Goal: Task Accomplishment & Management: Complete application form

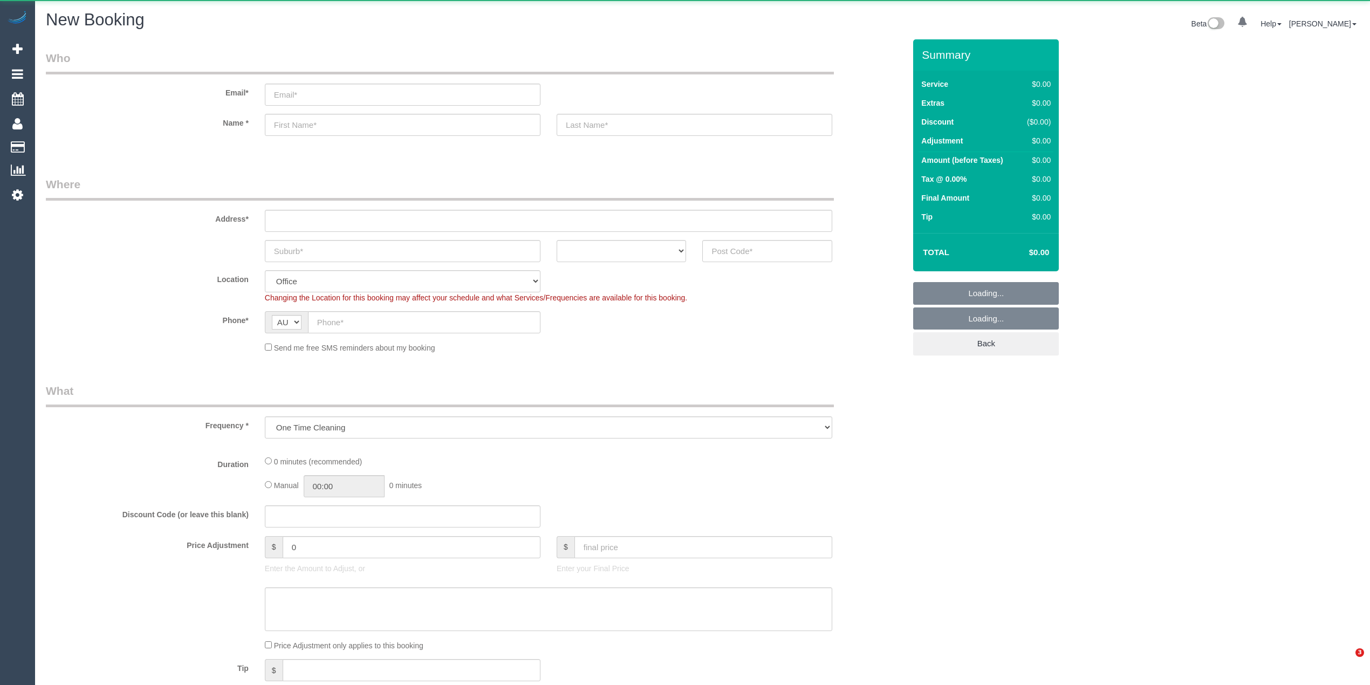
select select "object:655"
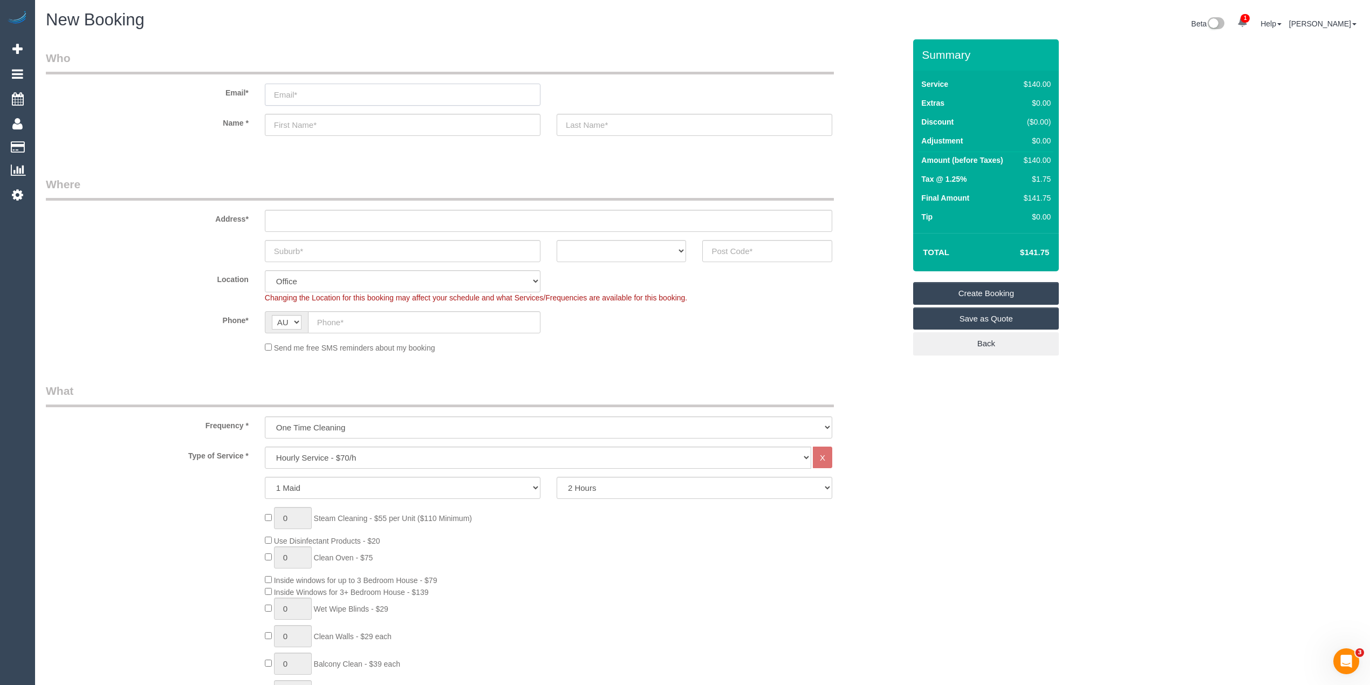
click at [344, 95] on input "email" at bounding box center [403, 95] width 276 height 22
type input "edwina.joiningthedots@fake.com"
paste input "[PERSON_NAME]"
type input "[PERSON_NAME]"
type input "Joining The Dots"
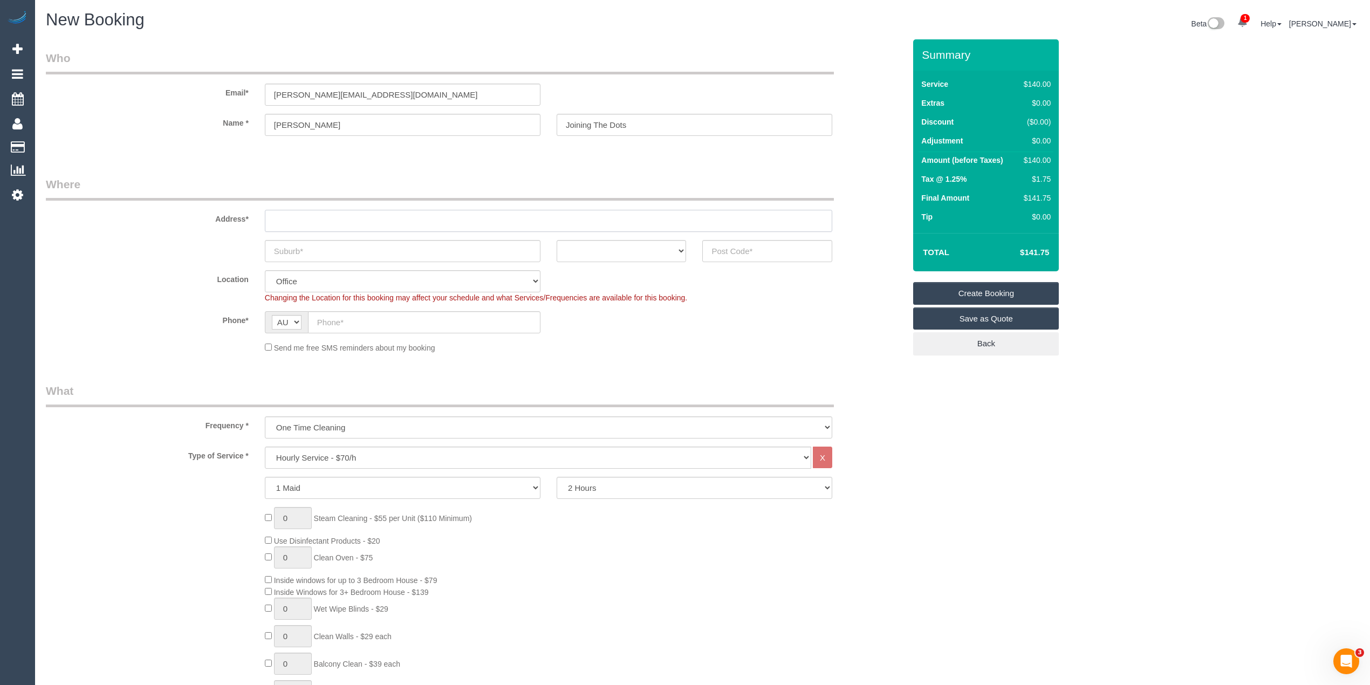
click at [344, 214] on input "text" at bounding box center [549, 221] width 568 height 22
paste input "16/417 Coventry Street"
type input "16/417 Coventry Street"
click at [354, 251] on input "text" at bounding box center [403, 251] width 276 height 22
paste input "South Melbourne"
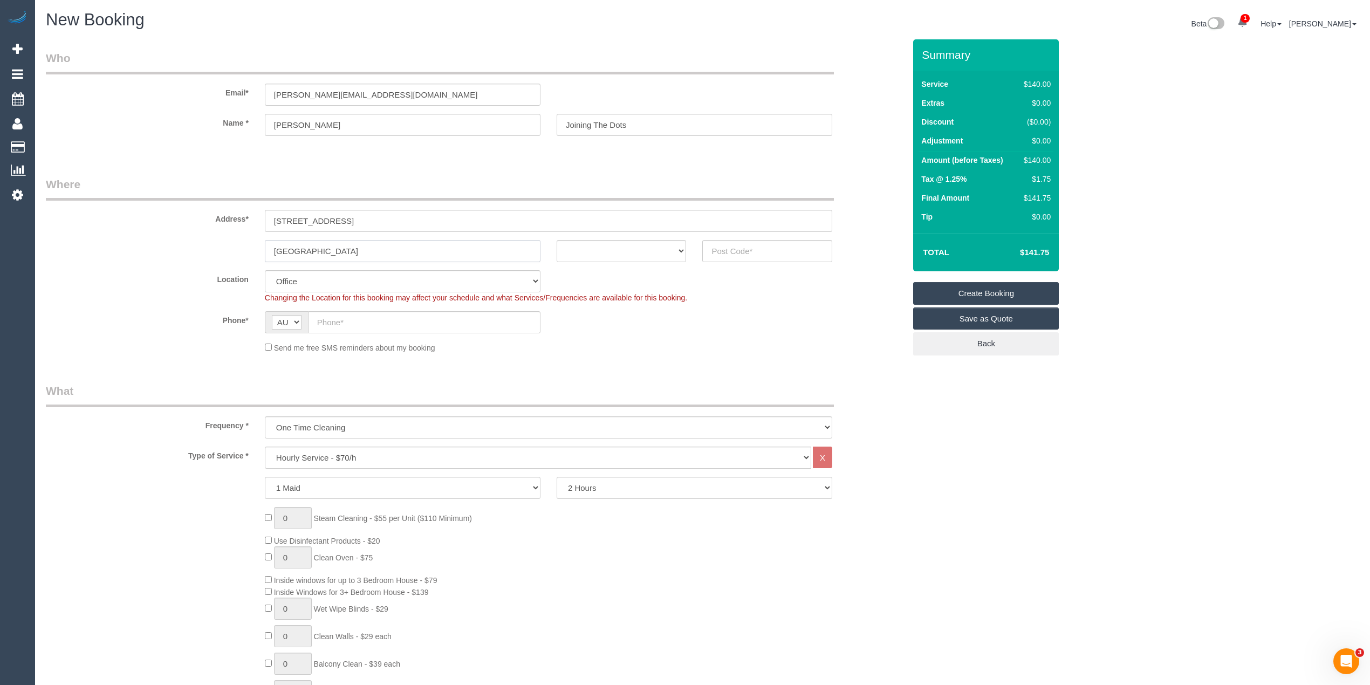
type input "South Melbourne"
click at [603, 249] on select "ACT NSW NT QLD SA TAS VIC WA" at bounding box center [622, 251] width 130 height 22
select select "VIC"
click at [557, 240] on select "ACT NSW NT QLD SA TAS VIC WA" at bounding box center [622, 251] width 130 height 22
click at [743, 251] on input "text" at bounding box center [767, 251] width 130 height 22
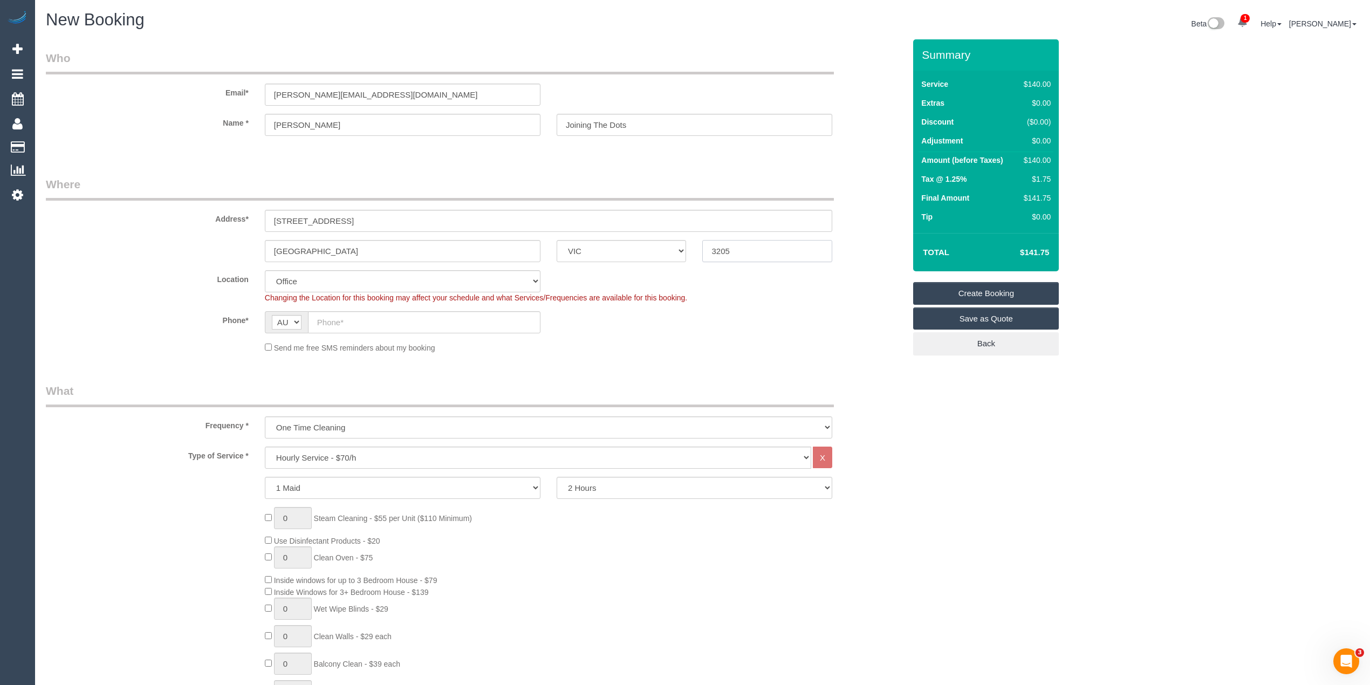
type input "3205"
click at [342, 329] on input "text" at bounding box center [424, 322] width 233 height 22
select select "55"
select select "object:2060"
paste input "0411 291 837"
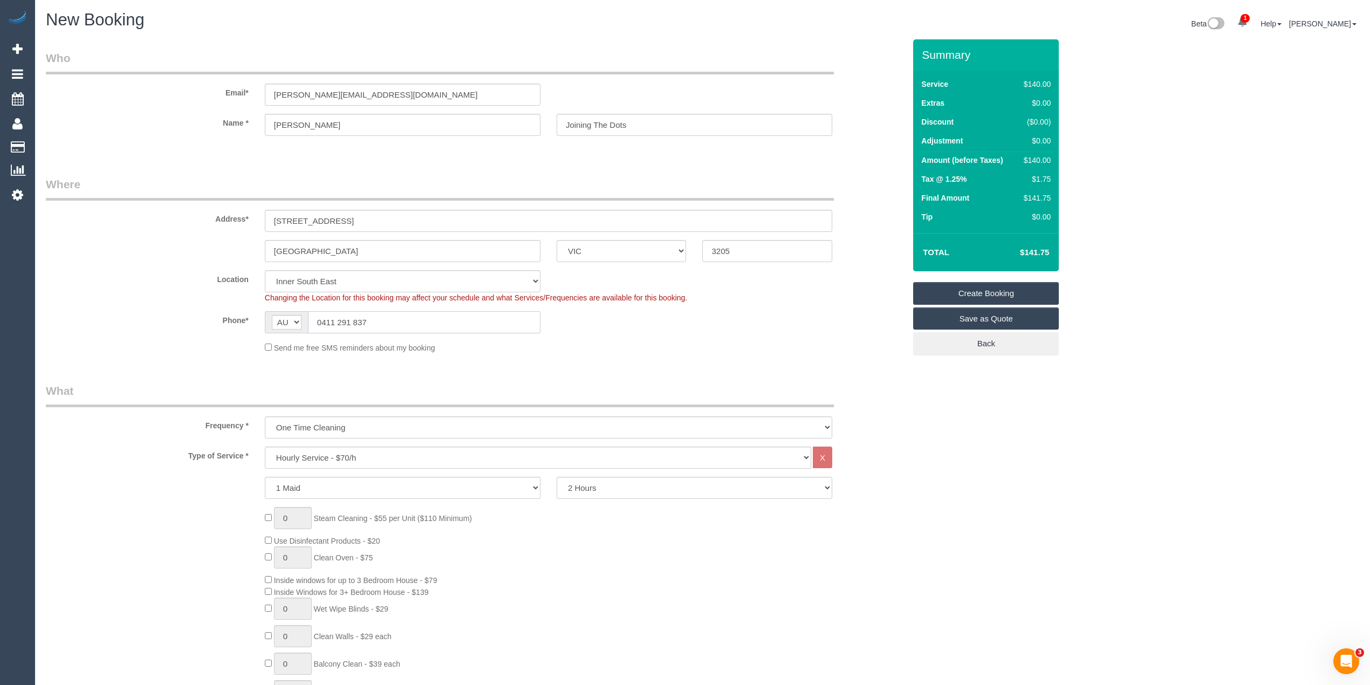
type input "0411 291 837"
click at [322, 425] on select "One Time Cleaning Weekly - 10% Off - 10.00% (0% for the First Booking) Fortnigh…" at bounding box center [549, 427] width 568 height 22
select select "object:2062"
click at [265, 416] on select "One Time Cleaning Weekly - 10% Off - 10.00% (0% for the First Booking) Fortnigh…" at bounding box center [549, 427] width 568 height 22
click at [322, 454] on select "Hourly Service - $70/h Hourly Service - $65/h Hourly Service - $60/h Hourly Ser…" at bounding box center [538, 458] width 547 height 22
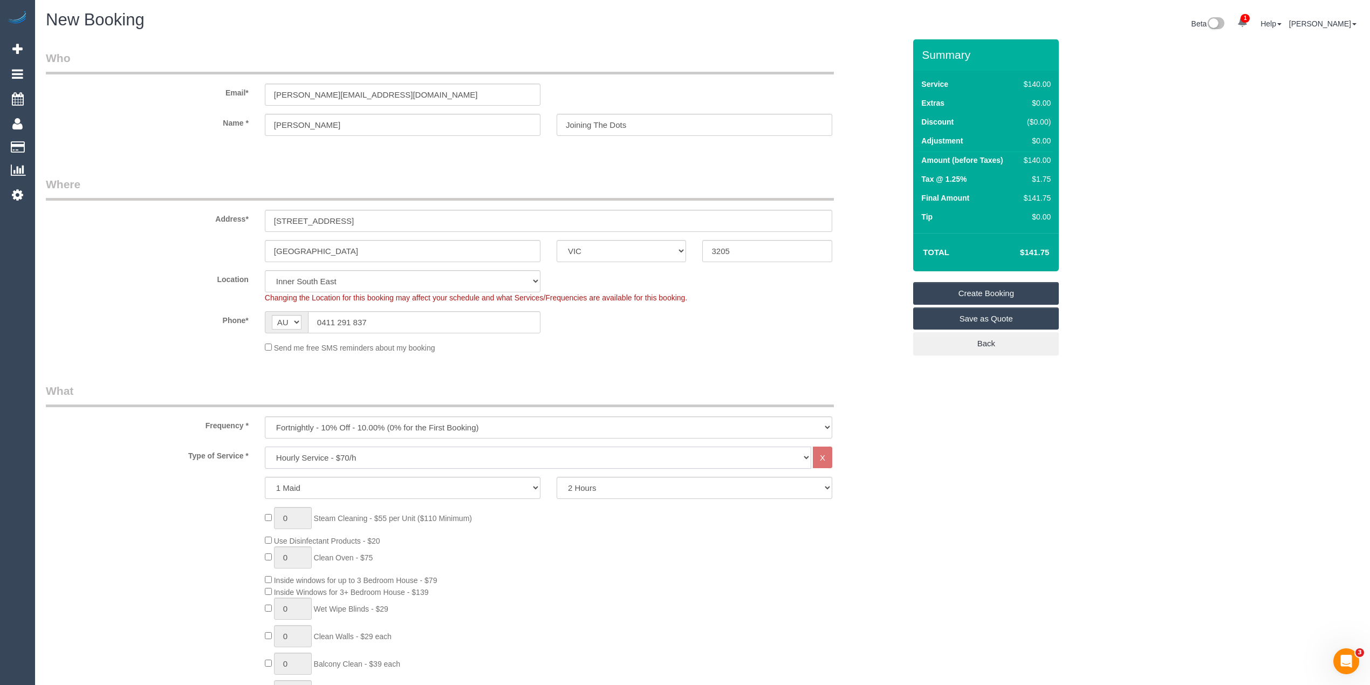
click at [322, 454] on select "Hourly Service - $70/h Hourly Service - $65/h Hourly Service - $60/h Hourly Ser…" at bounding box center [538, 458] width 547 height 22
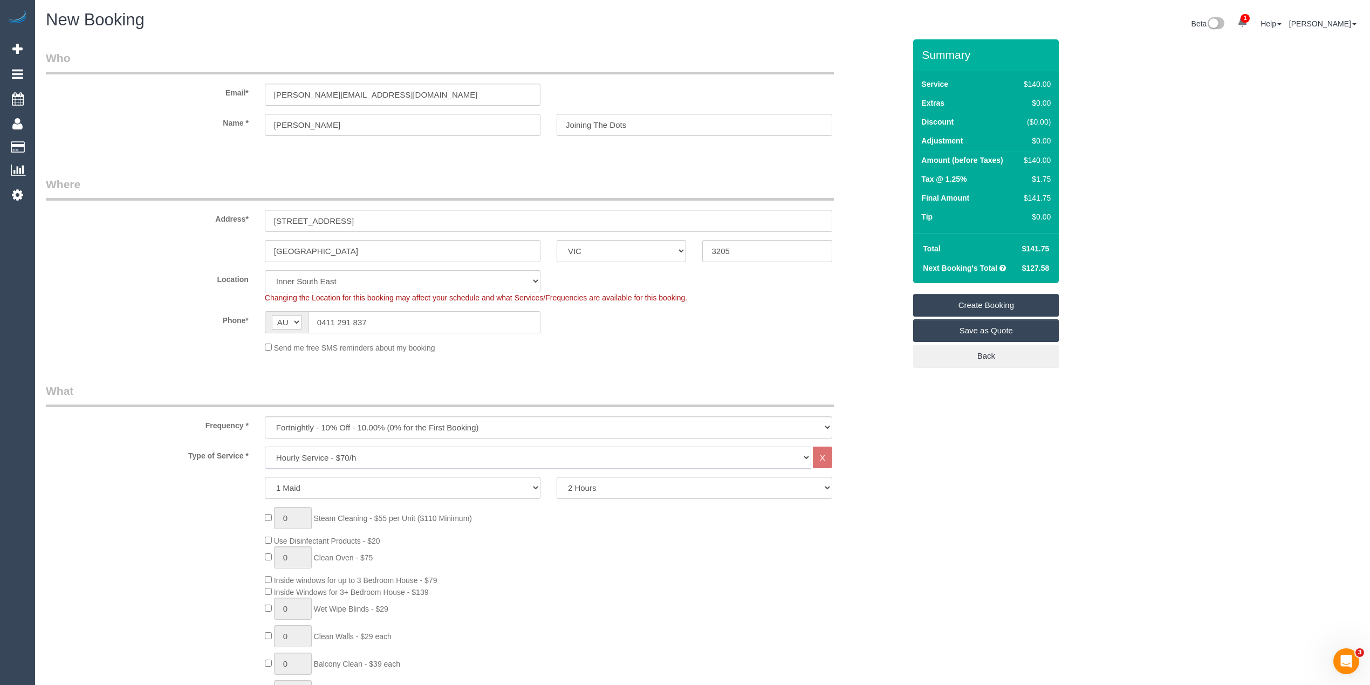
click at [322, 454] on select "Hourly Service - $70/h Hourly Service - $65/h Hourly Service - $60/h Hourly Ser…" at bounding box center [538, 458] width 547 height 22
select select "275"
click at [265, 447] on select "Hourly Service - $70/h Hourly Service - $65/h Hourly Service - $60/h Hourly Ser…" at bounding box center [538, 458] width 547 height 22
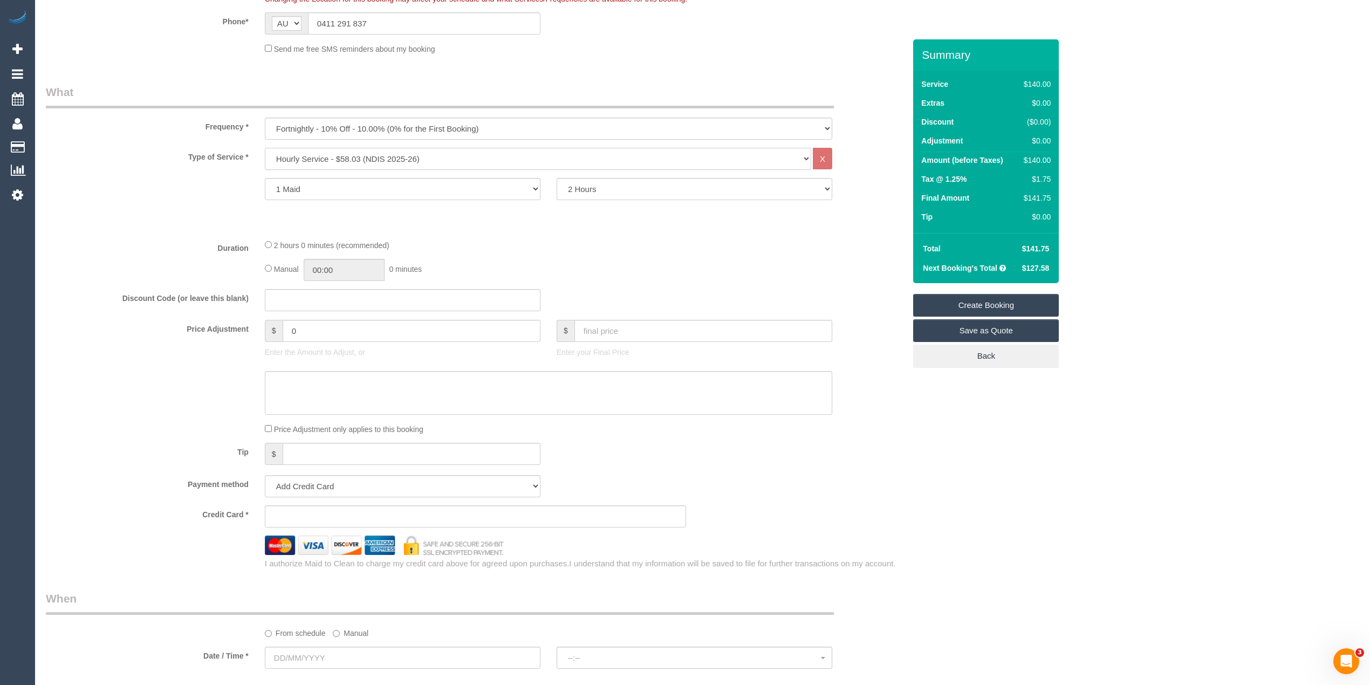
scroll to position [359, 0]
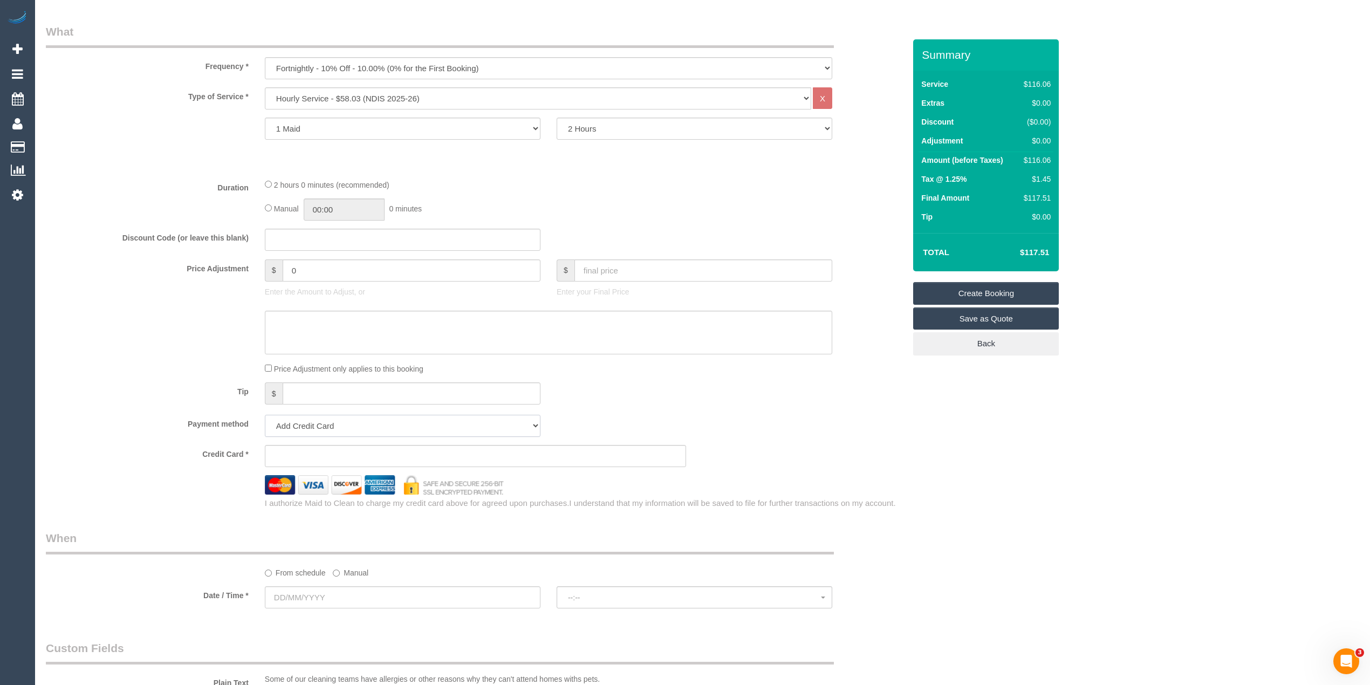
click at [303, 429] on select "Add Credit Card Cash Check Paypal" at bounding box center [403, 426] width 276 height 22
select select "string:check"
click at [265, 415] on select "Add Credit Card Cash Check Paypal" at bounding box center [403, 426] width 276 height 22
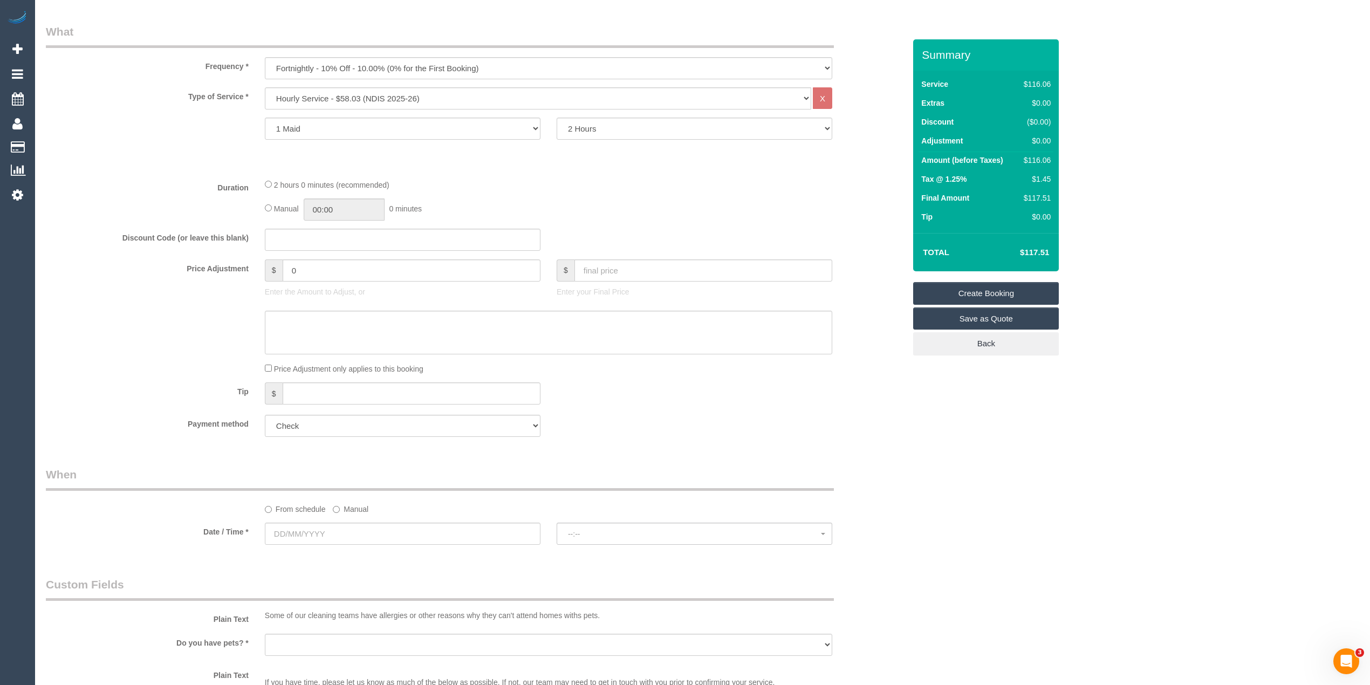
click at [336, 503] on label "Manual" at bounding box center [351, 507] width 36 height 15
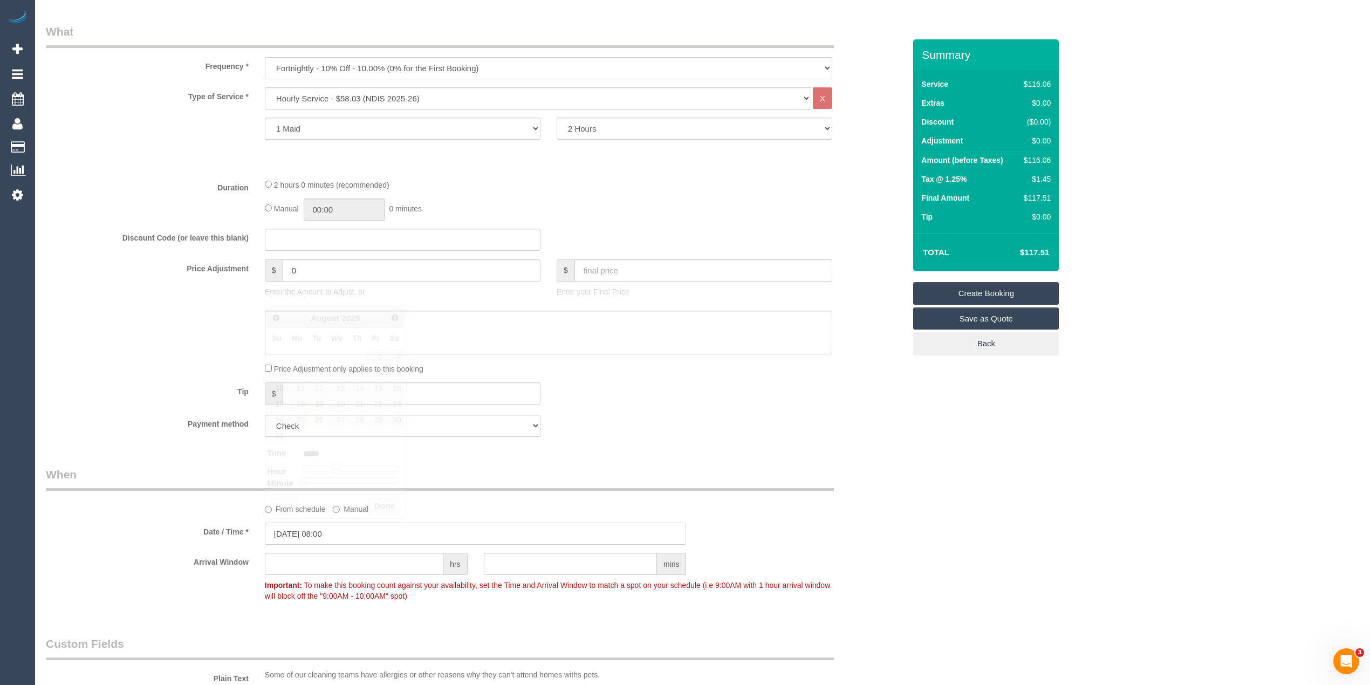
click at [289, 535] on input "26/08/2025 08:00" at bounding box center [476, 534] width 422 height 22
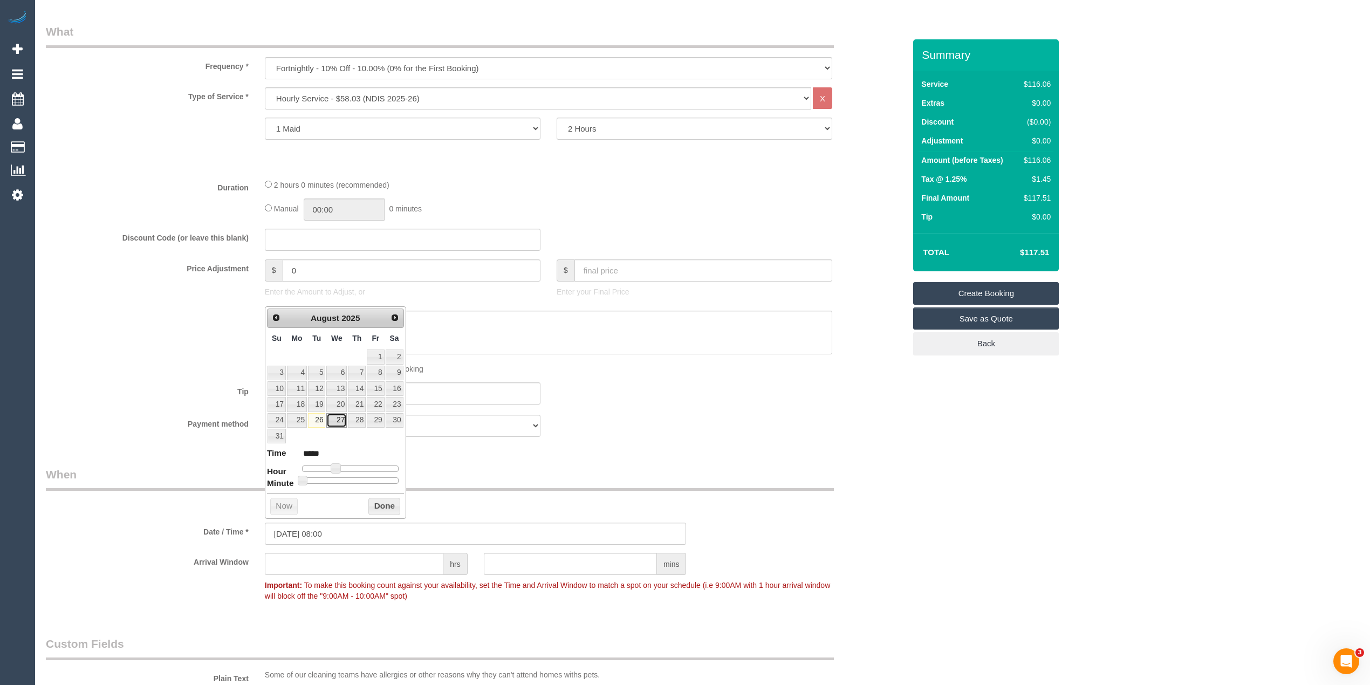
click at [344, 420] on link "27" at bounding box center [336, 420] width 21 height 15
type input "27/08/2025 09:00"
type input "*****"
type input "27/08/2025 10:00"
type input "*****"
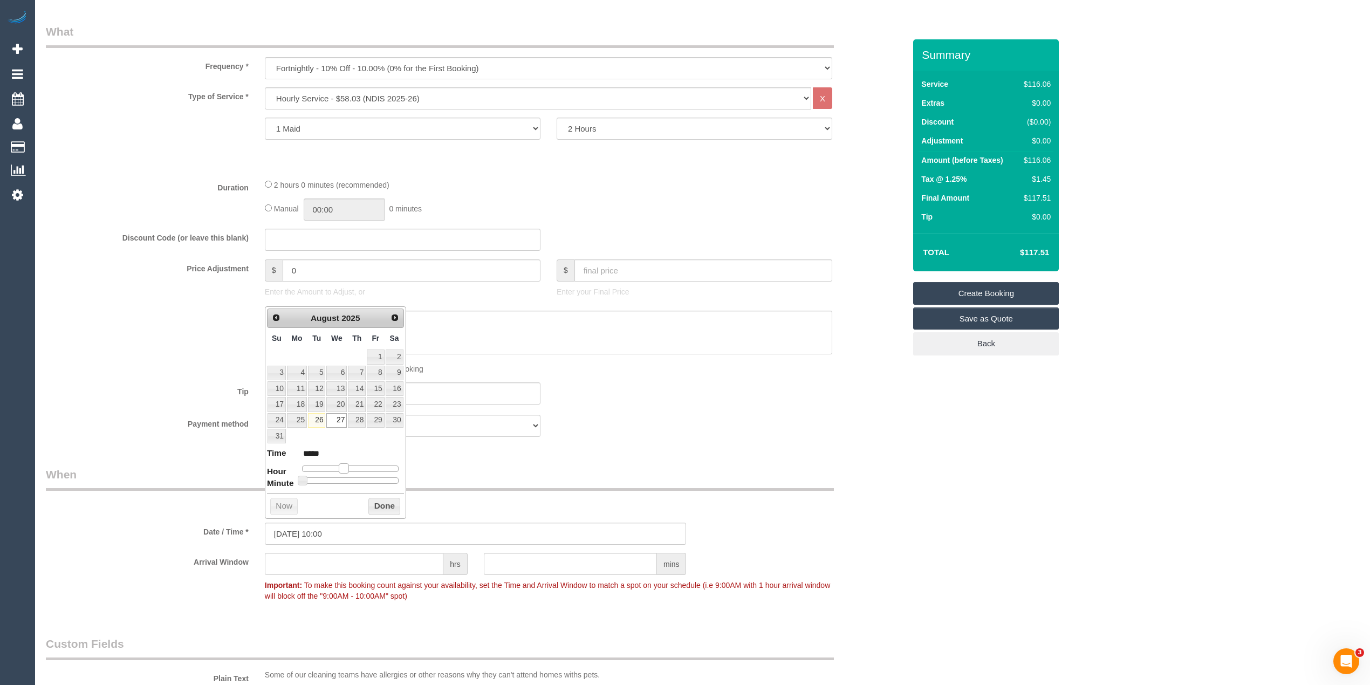
type input "27/08/2025 11:00"
type input "*****"
drag, startPoint x: 334, startPoint y: 472, endPoint x: 344, endPoint y: 472, distance: 9.2
click at [344, 472] on span at bounding box center [348, 468] width 10 height 10
type input "27/08/2025 11:05"
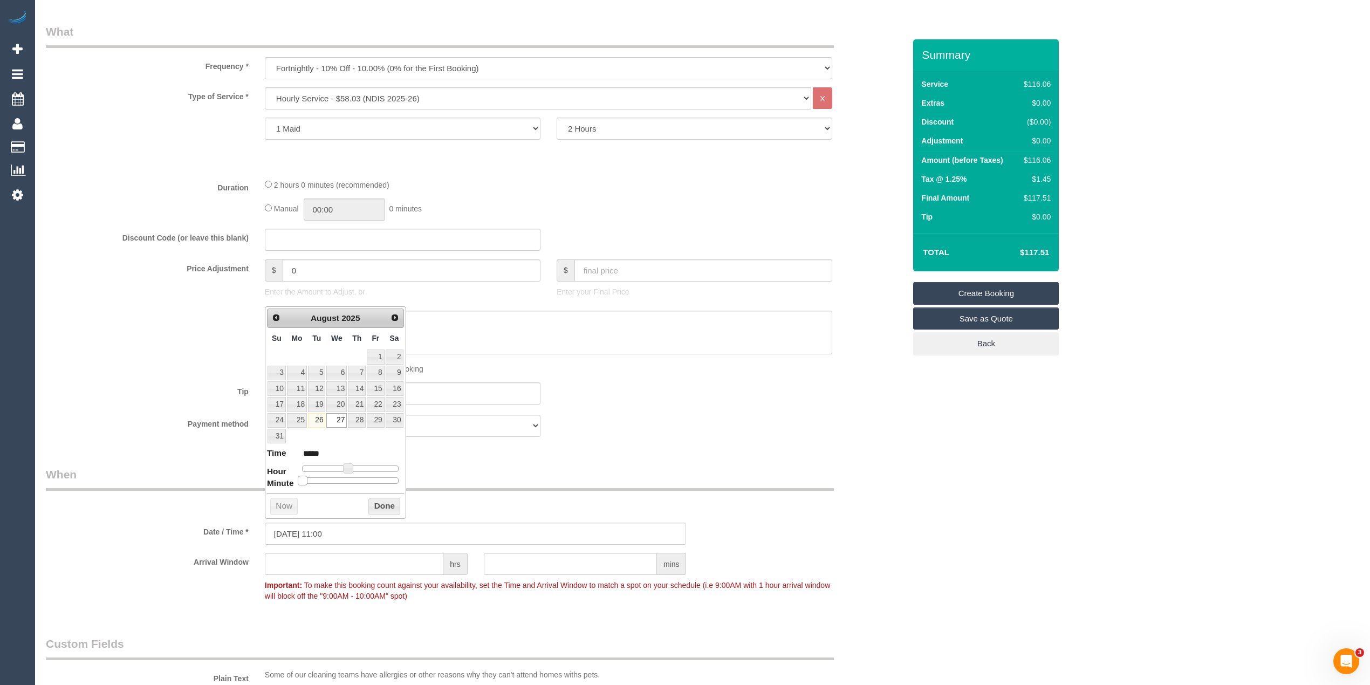
type input "*****"
type input "27/08/2025 11:10"
type input "*****"
type input "27/08/2025 11:15"
type input "*****"
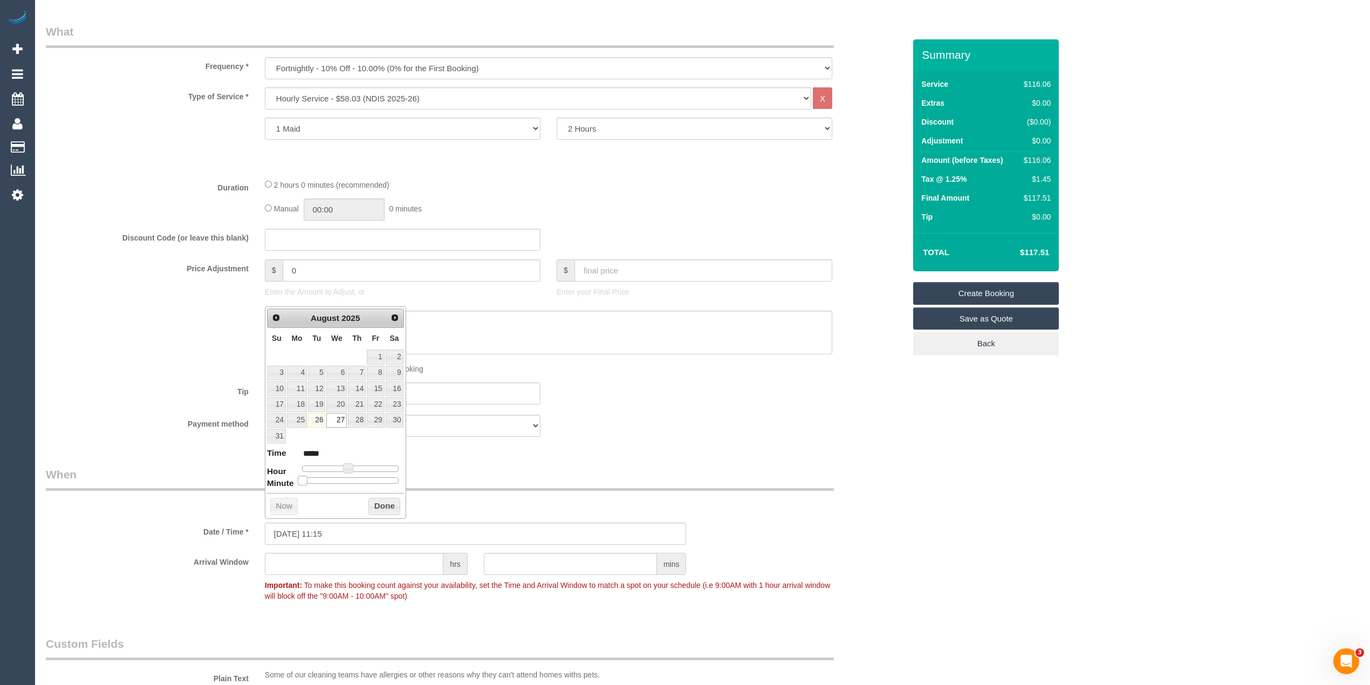
type input "27/08/2025 11:20"
type input "*****"
type input "27/08/2025 11:25"
type input "*****"
type input "27/08/2025 11:30"
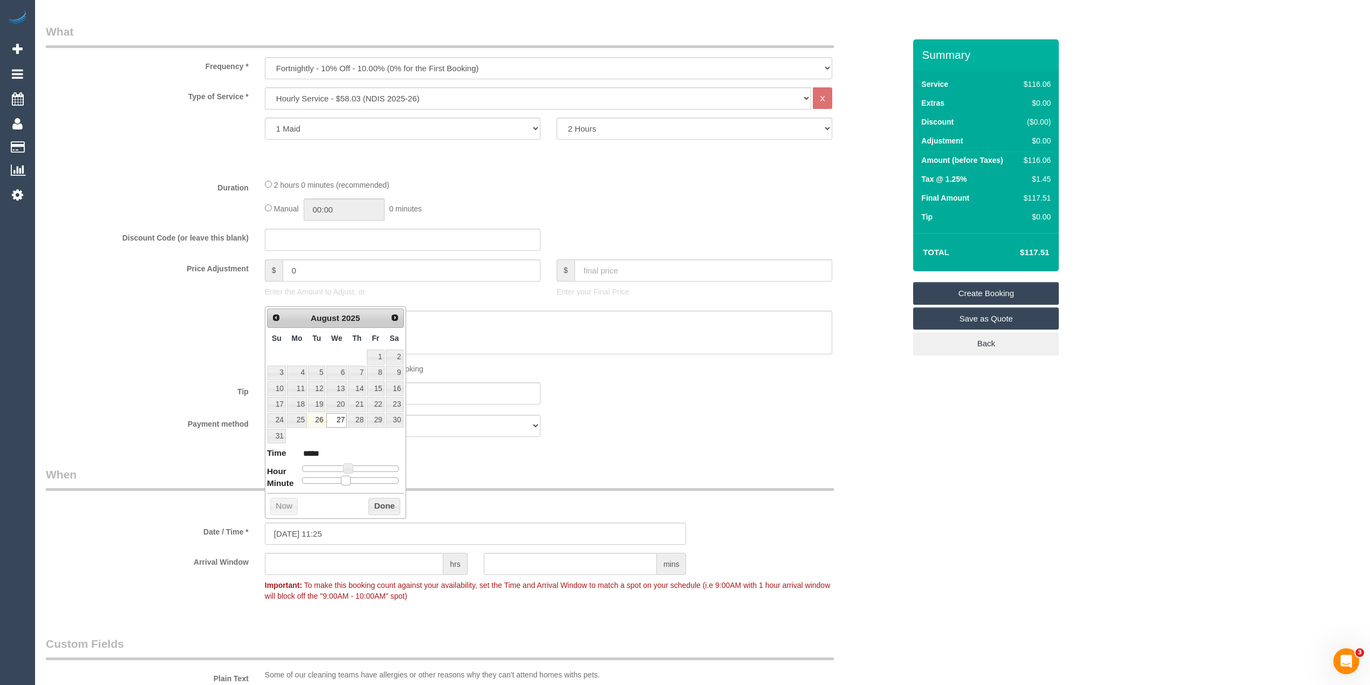
type input "*****"
drag, startPoint x: 302, startPoint y: 482, endPoint x: 352, endPoint y: 482, distance: 50.2
click at [352, 482] on span at bounding box center [355, 481] width 10 height 10
click at [858, 469] on div "From schedule Manual" at bounding box center [476, 491] width 876 height 48
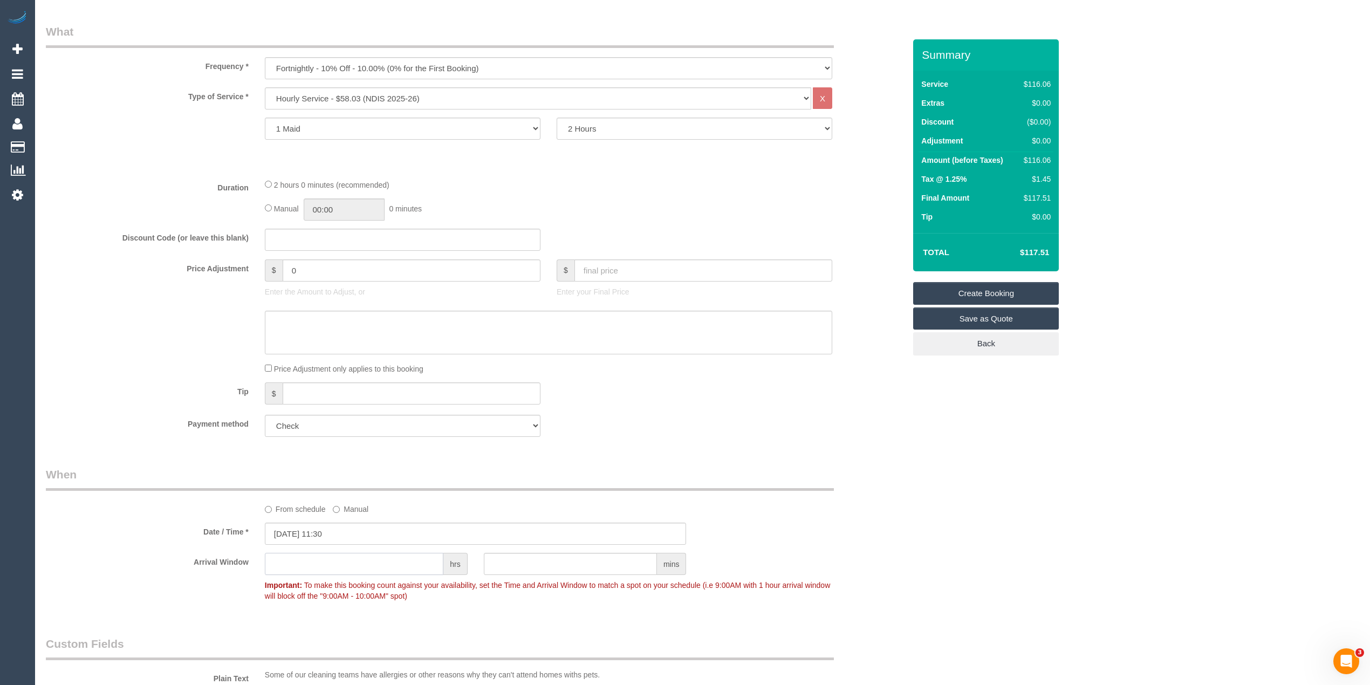
click at [297, 559] on input "text" at bounding box center [354, 564] width 179 height 22
type input "1"
click at [144, 508] on div "From schedule Manual" at bounding box center [476, 491] width 876 height 48
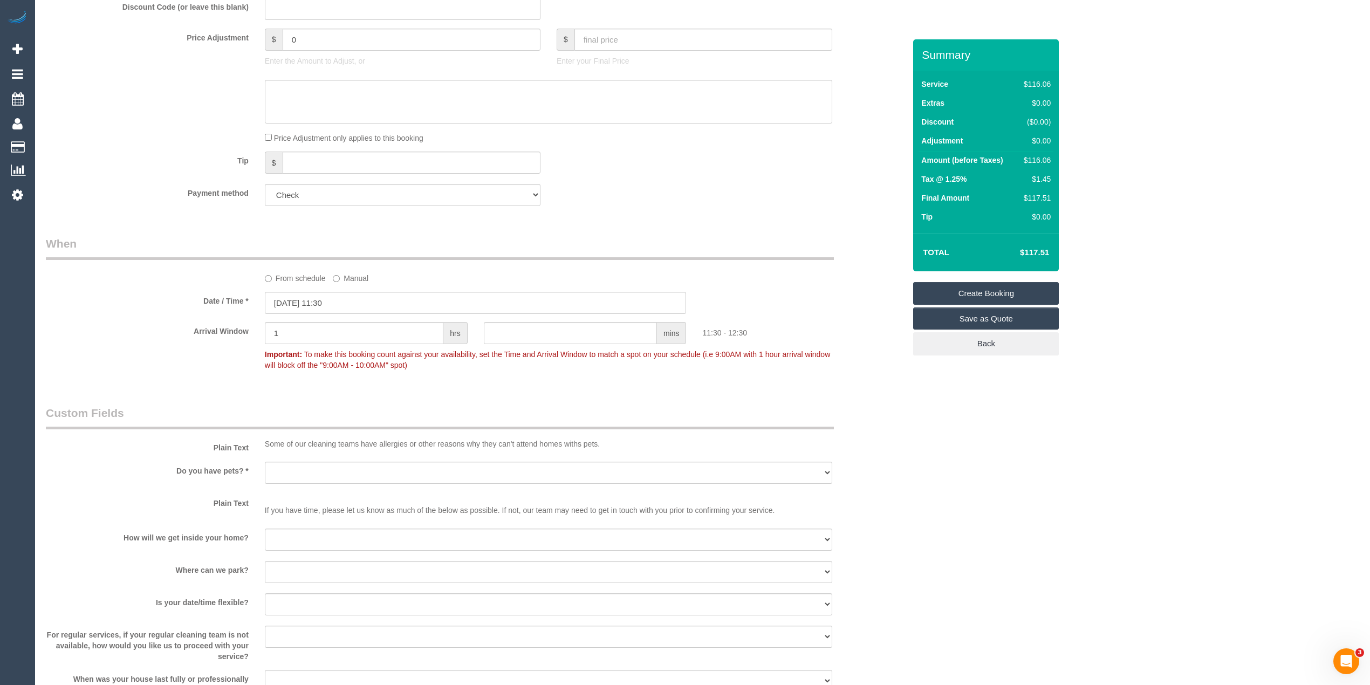
scroll to position [719, 0]
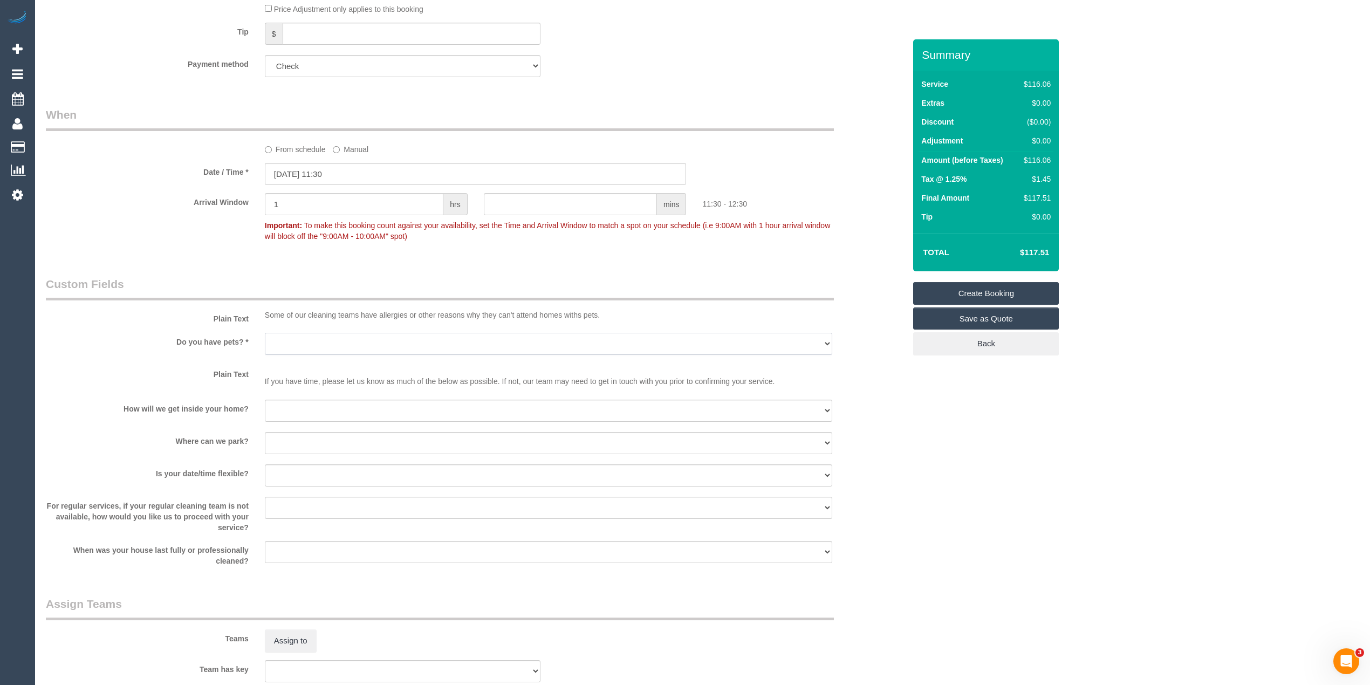
click at [284, 334] on select "Yes - Cats Yes - Dogs No pets Yes - Dogs and Cats Yes - Other" at bounding box center [549, 344] width 568 height 22
select select "number:28"
click at [265, 333] on select "Yes - Cats Yes - Dogs No pets Yes - Dogs and Cats Yes - Other" at bounding box center [549, 344] width 568 height 22
click at [300, 413] on select "I will be home Key will be left (please provide details below) Lock box/Access …" at bounding box center [549, 411] width 568 height 22
select select "number:14"
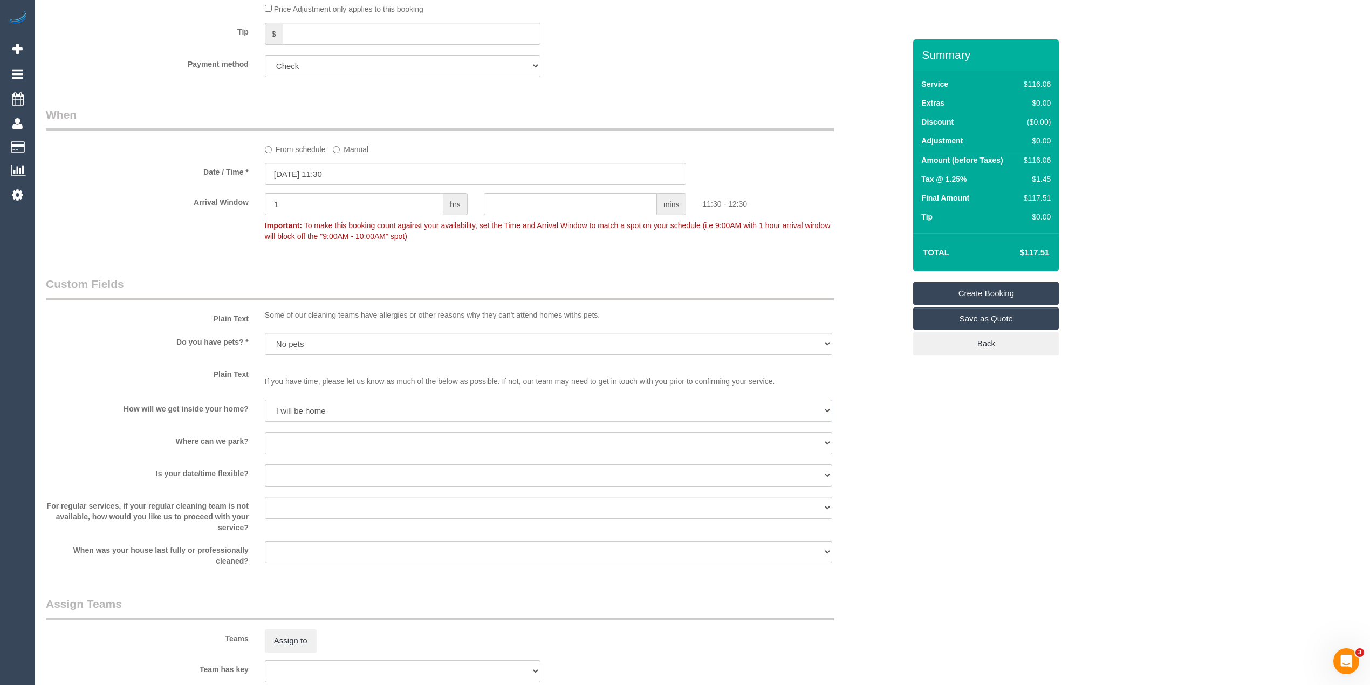
click at [265, 400] on select "I will be home Key will be left (please provide details below) Lock box/Access …" at bounding box center [549, 411] width 568 height 22
click at [305, 441] on select "I will provide parking on-site Free street parking Paid street parking (cost wi…" at bounding box center [549, 443] width 568 height 22
select select "number:19"
click at [265, 432] on select "I will provide parking on-site Free street parking Paid street parking (cost wi…" at bounding box center [549, 443] width 568 height 22
click at [308, 473] on select "Yes - date and time Yes - date but not time Yes - time but not date No - No fle…" at bounding box center [549, 476] width 568 height 22
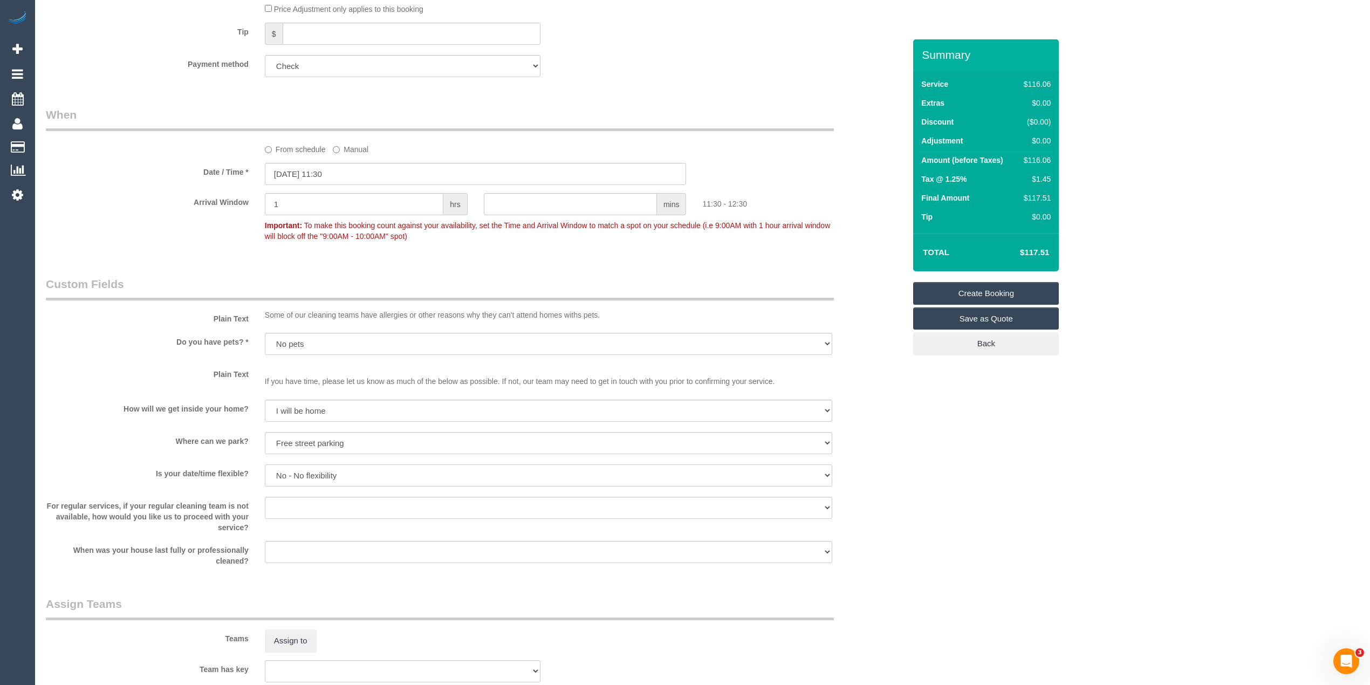
click at [265, 465] on select "Yes - date and time Yes - date but not time Yes - time but not date No - No fle…" at bounding box center [549, 476] width 568 height 22
click at [313, 470] on select "Yes - date and time Yes - date but not time Yes - time but not date No - No fle…" at bounding box center [549, 476] width 568 height 22
select select "number:36"
click at [265, 465] on select "Yes - date and time Yes - date but not time Yes - time but not date No - No fle…" at bounding box center [549, 476] width 568 height 22
click at [289, 514] on select "Arrange a cleaner to cover and do not bother you Arrange a cleaner to cover and…" at bounding box center [549, 508] width 568 height 22
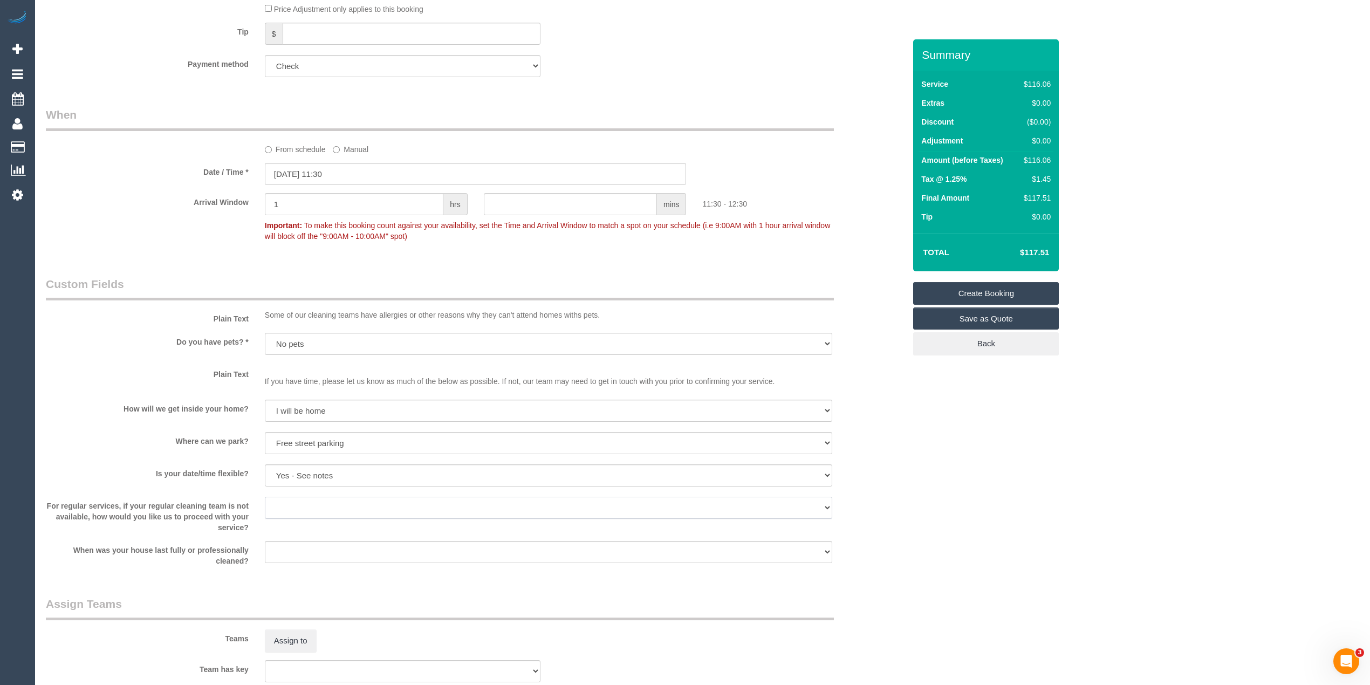
select select "number:35"
click at [265, 497] on select "Arrange a cleaner to cover and do not bother you Arrange a cleaner to cover and…" at bounding box center [549, 508] width 568 height 22
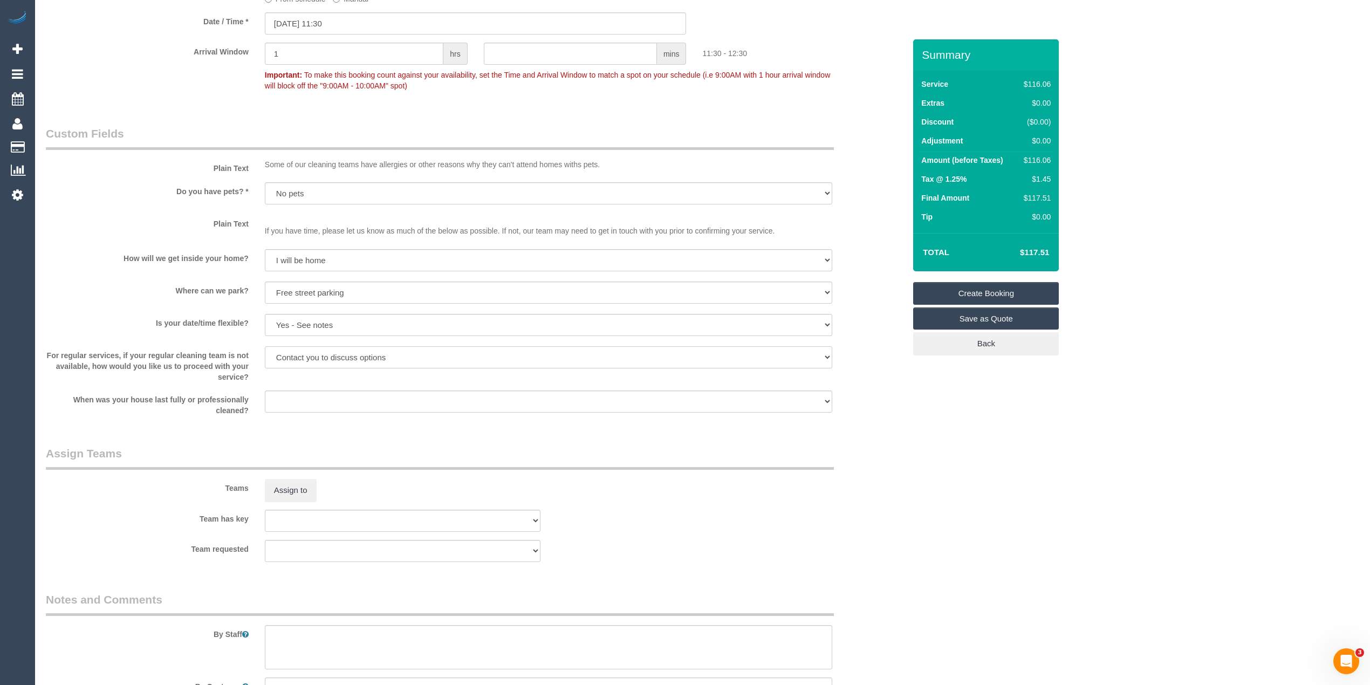
scroll to position [972, 0]
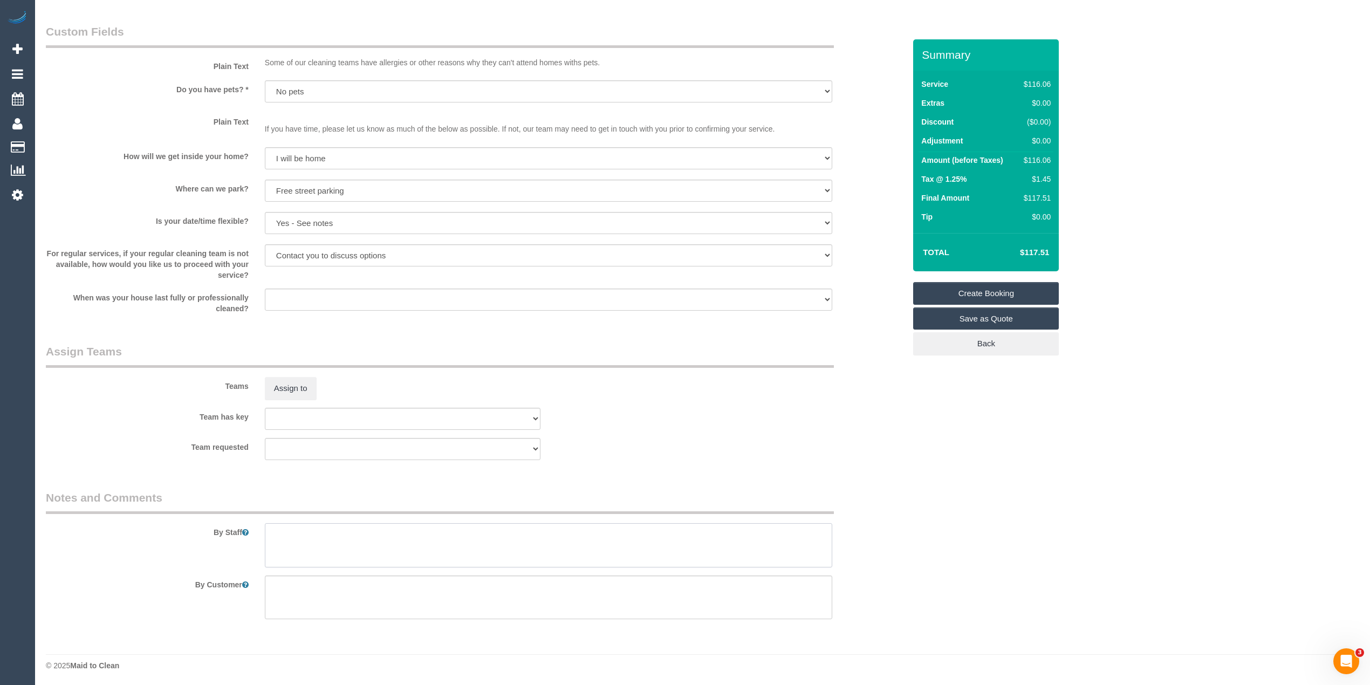
click at [370, 536] on textarea at bounding box center [549, 545] width 568 height 44
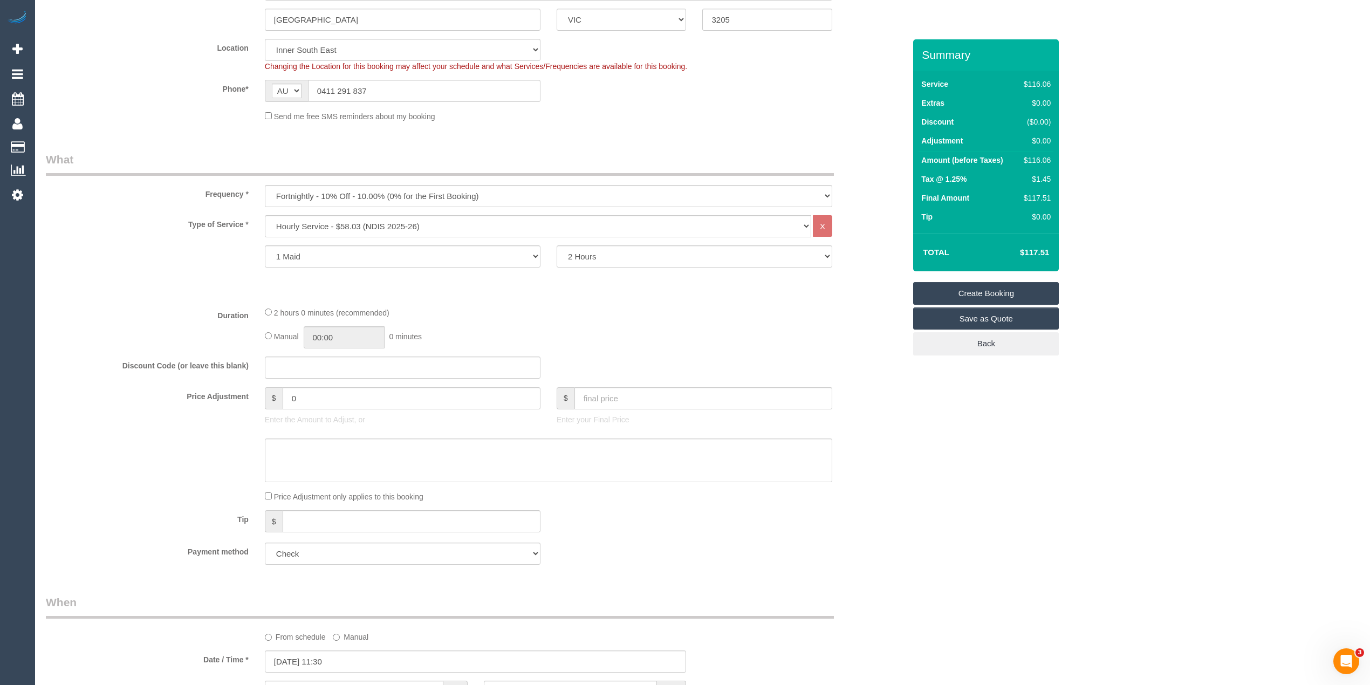
scroll to position [0, 0]
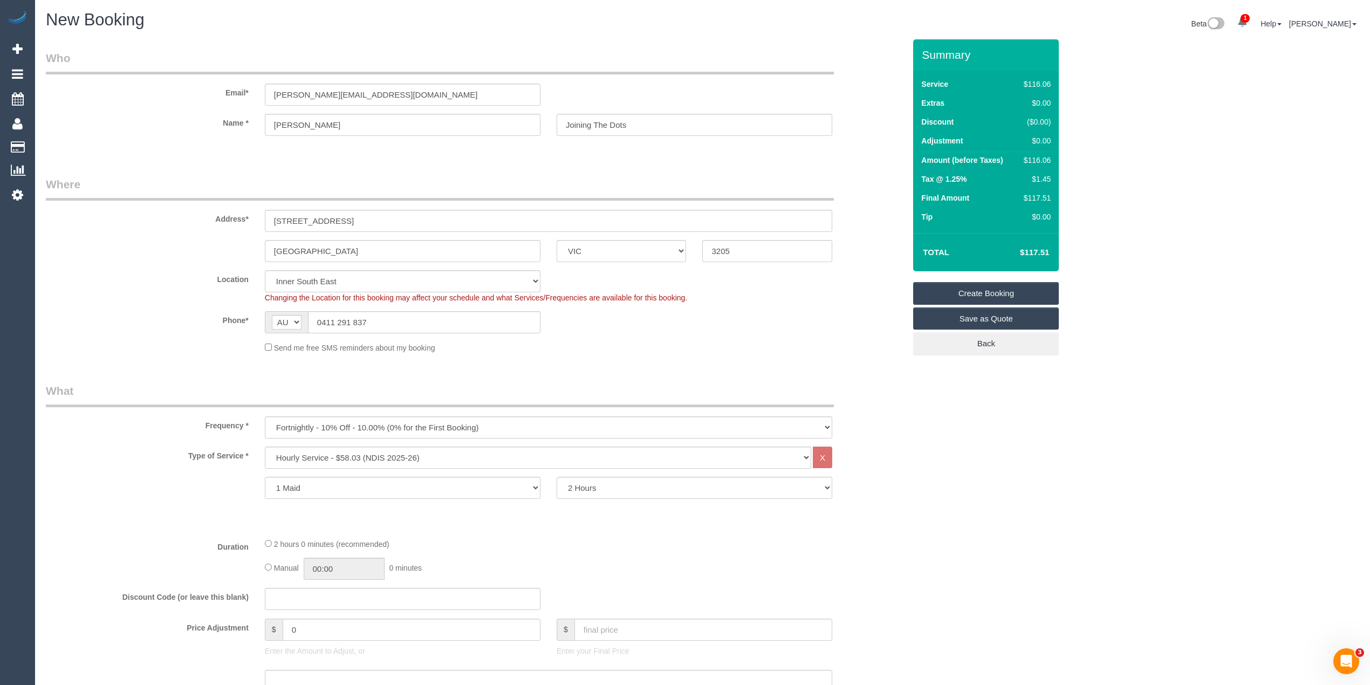
type textarea "Please ask the customer which areas they want cleaned, thank you."
drag, startPoint x: 409, startPoint y: 89, endPoint x: 225, endPoint y: 85, distance: 184.0
click at [229, 86] on div "Email* edwina.joiningthedots@fake.com" at bounding box center [476, 78] width 876 height 56
click at [989, 288] on link "Create Booking" at bounding box center [986, 293] width 146 height 23
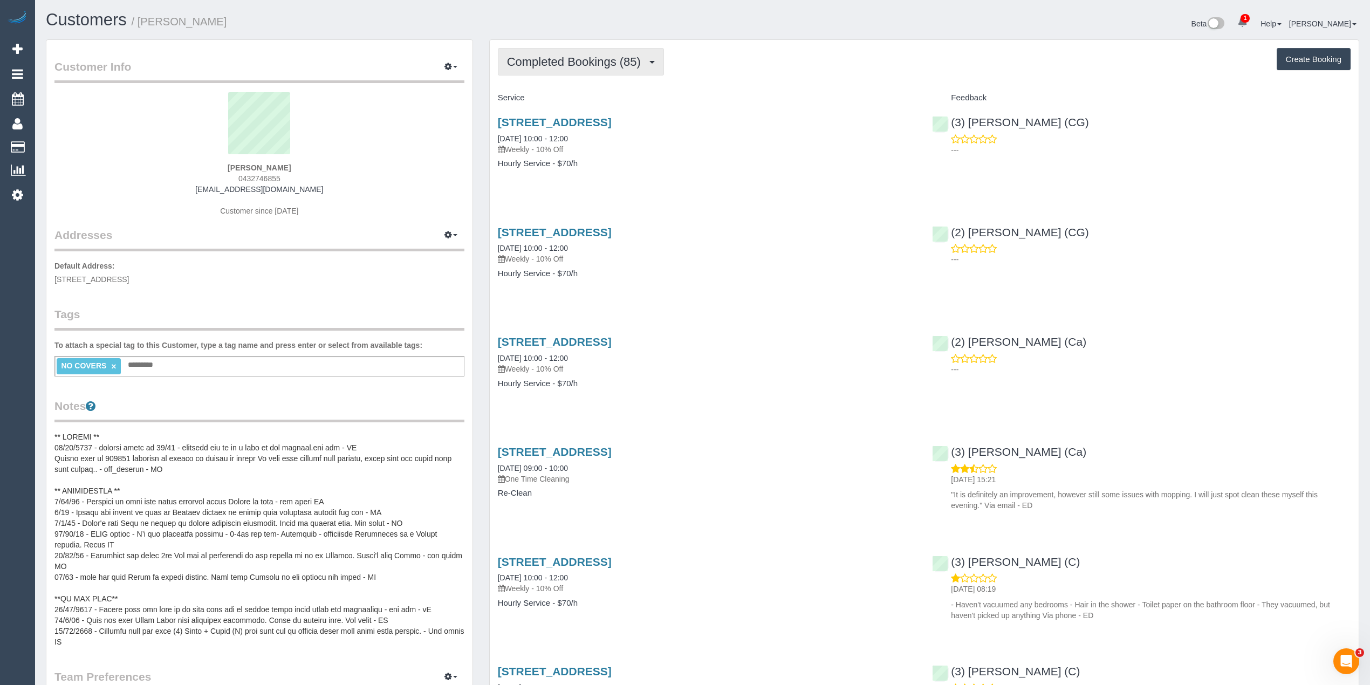
click at [575, 60] on span "Completed Bookings (85)" at bounding box center [576, 61] width 139 height 13
click at [587, 95] on link "Upcoming Bookings (11)" at bounding box center [556, 101] width 117 height 14
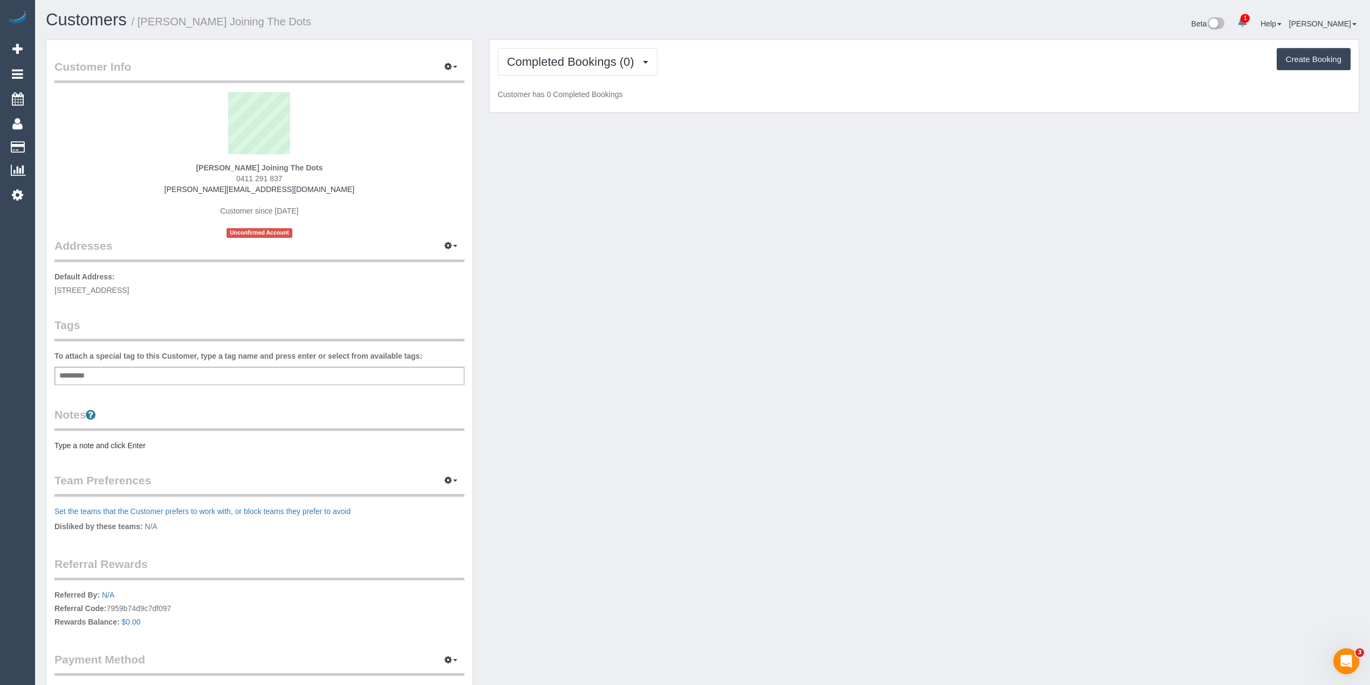
click at [95, 372] on div "Add a tag" at bounding box center [259, 376] width 410 height 18
type input "****"
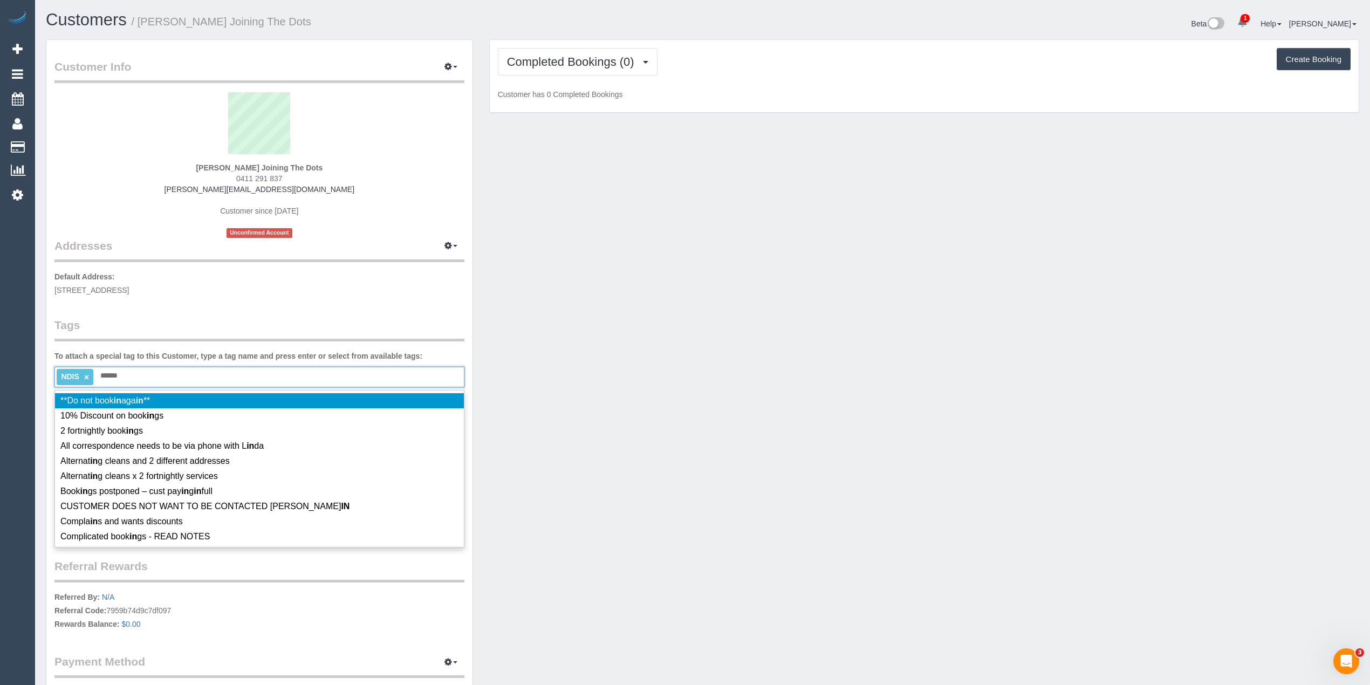
type input "*******"
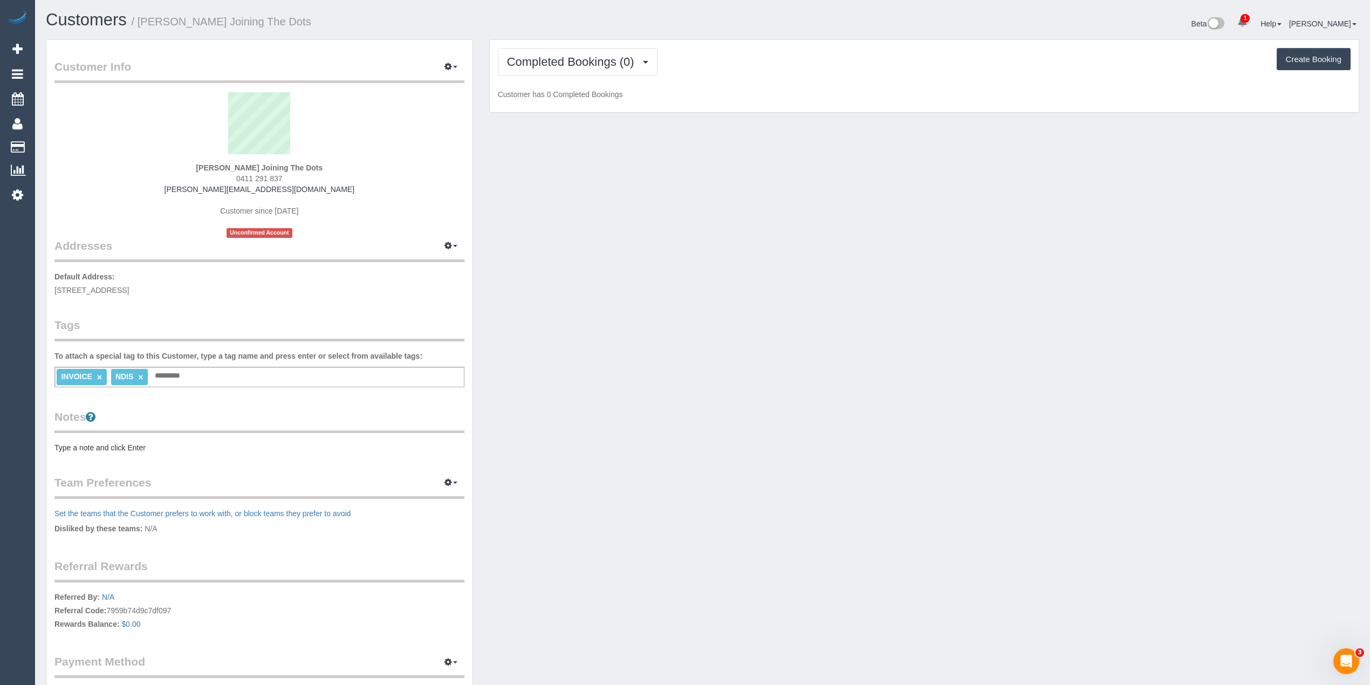
click at [107, 442] on pre "Type a note and click Enter" at bounding box center [259, 447] width 410 height 11
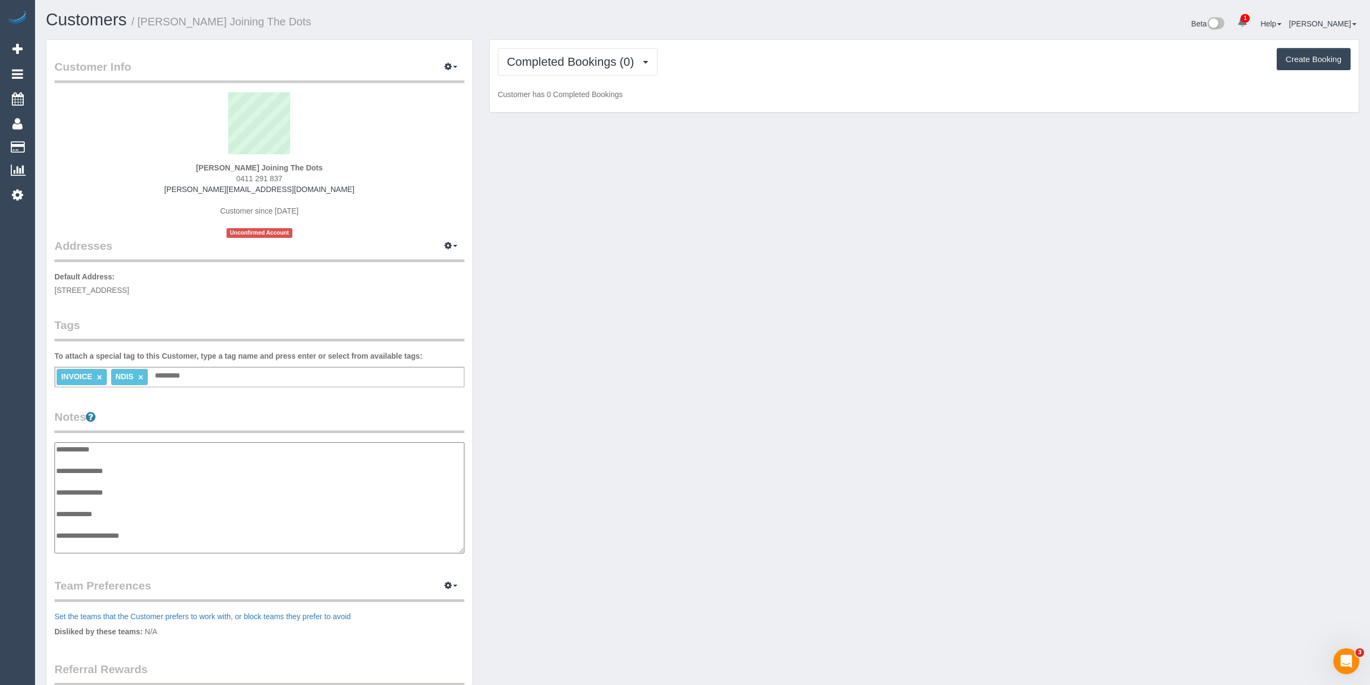
scroll to position [9, 0]
click at [134, 460] on textarea "**********" at bounding box center [258, 498] width 409 height 112
click at [111, 470] on textarea "**********" at bounding box center [258, 498] width 409 height 112
click at [117, 516] on textarea "**********" at bounding box center [258, 498] width 409 height 112
paste textarea "**********"
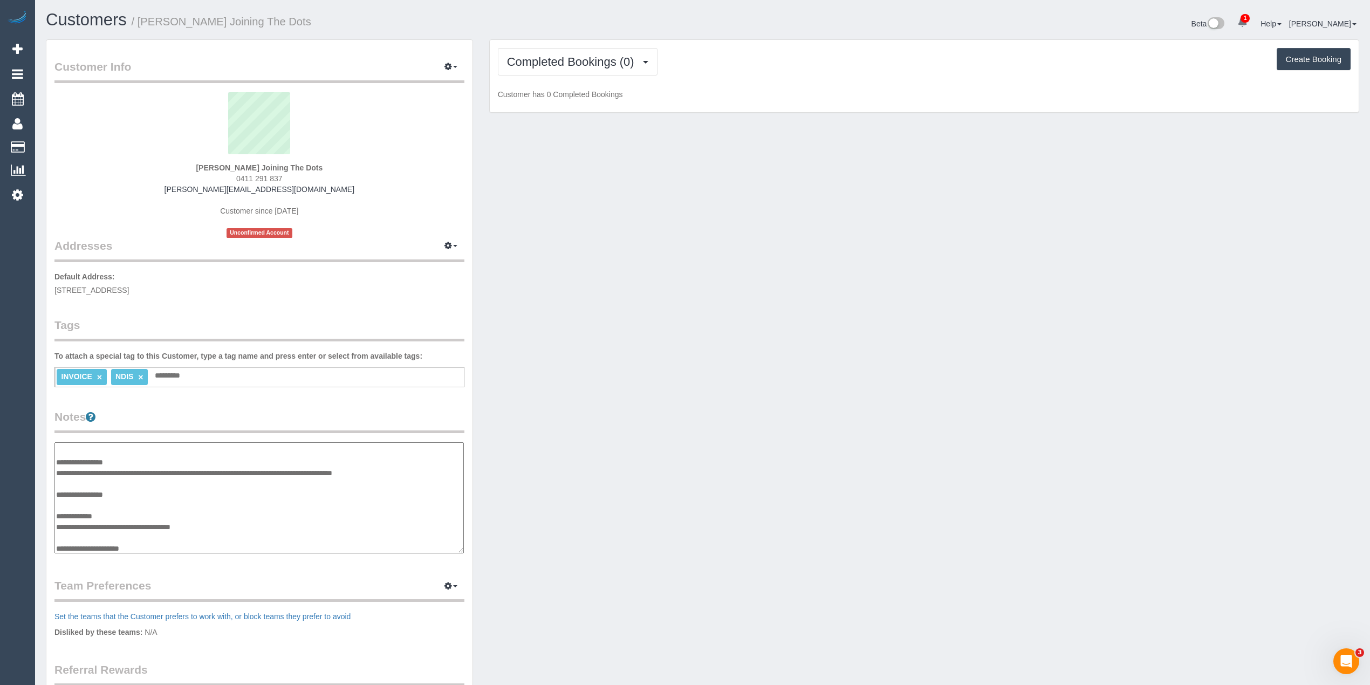
paste textarea "**********"
click at [258, 527] on textarea "**********" at bounding box center [258, 498] width 409 height 112
paste textarea "**********"
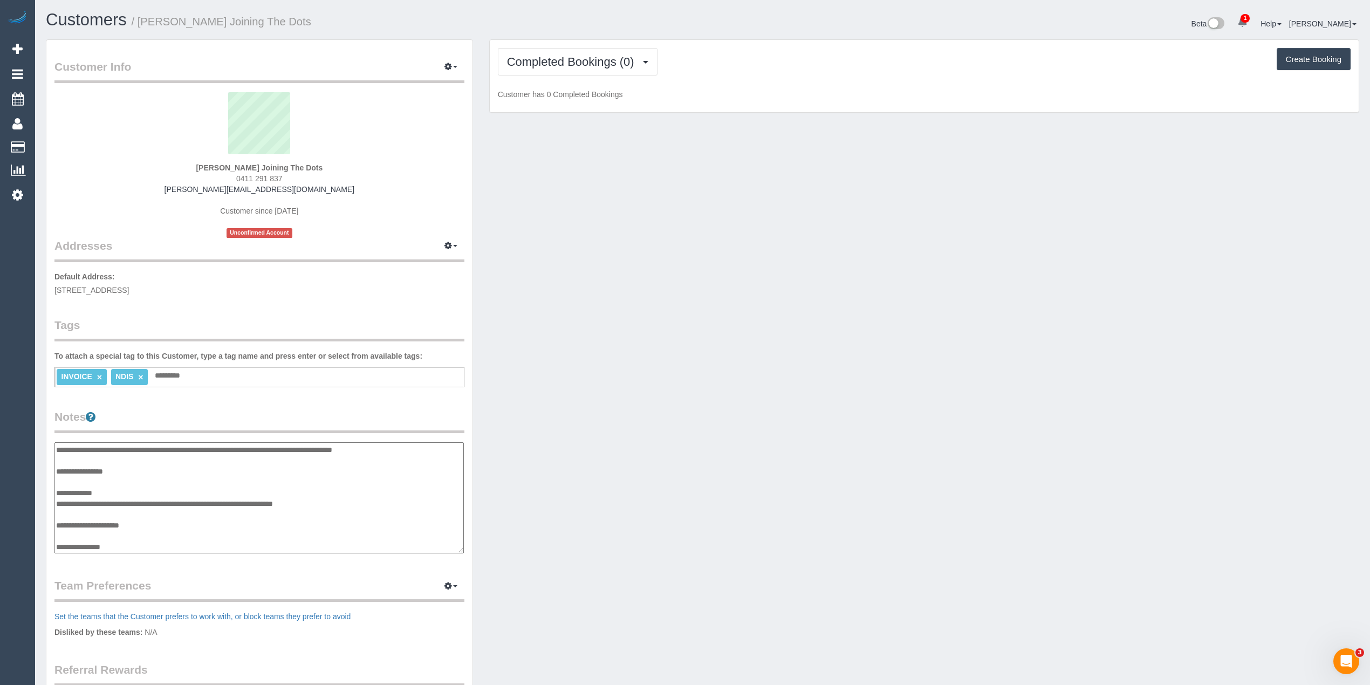
click at [177, 525] on textarea "**********" at bounding box center [258, 498] width 409 height 112
paste textarea "**********"
drag, startPoint x: 129, startPoint y: 545, endPoint x: 78, endPoint y: 523, distance: 55.8
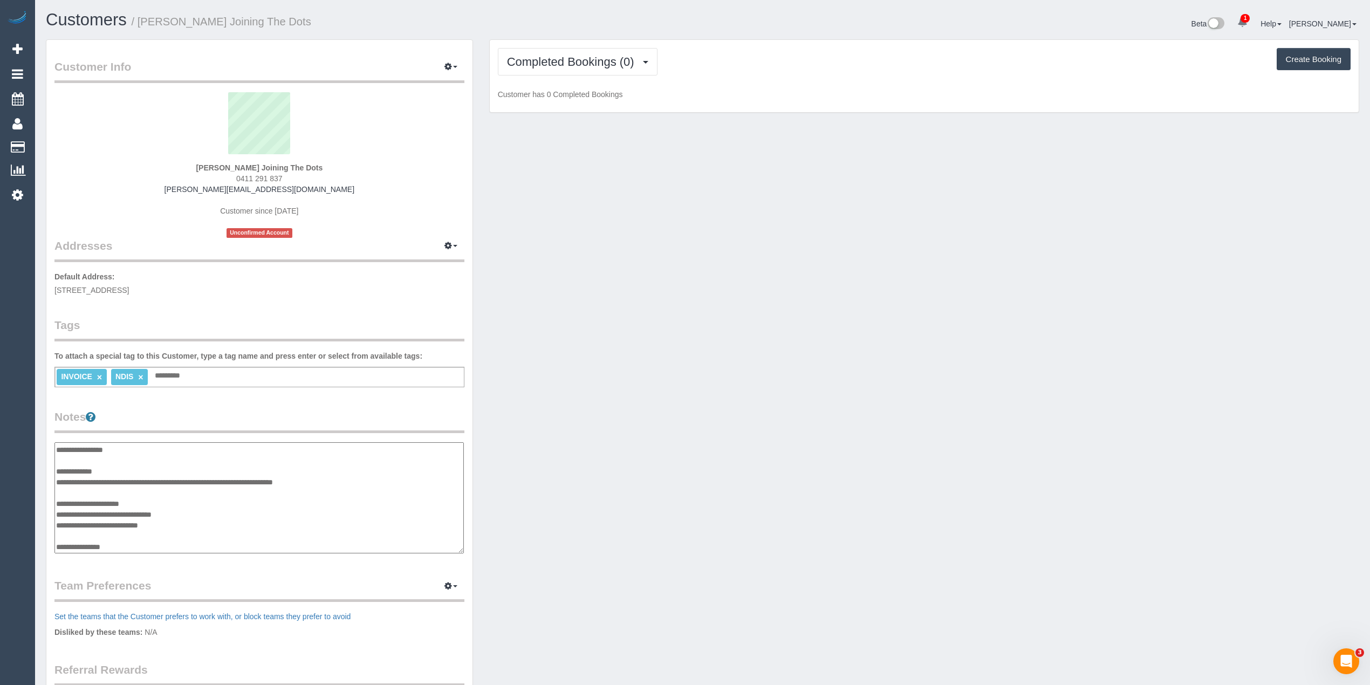
click at [78, 523] on textarea "**********" at bounding box center [258, 498] width 409 height 112
click at [141, 523] on textarea "**********" at bounding box center [258, 498] width 409 height 112
paste textarea "**********"
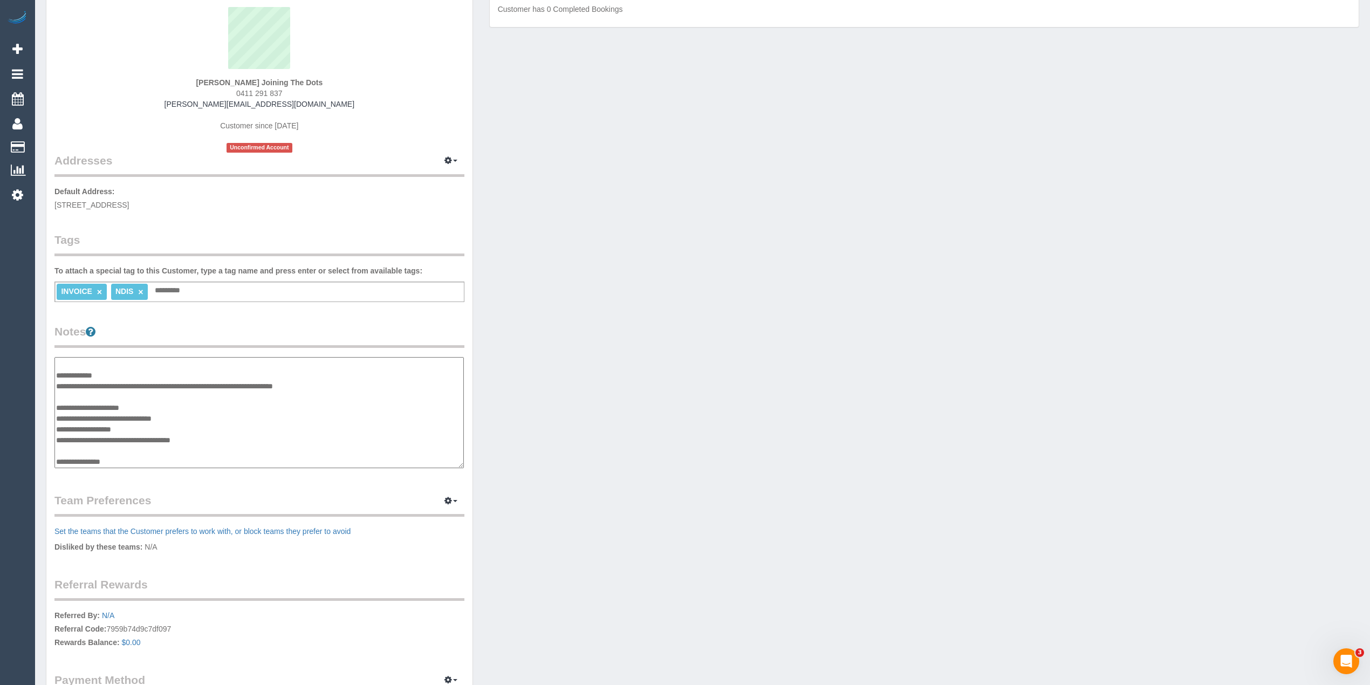
scroll to position [120, 0]
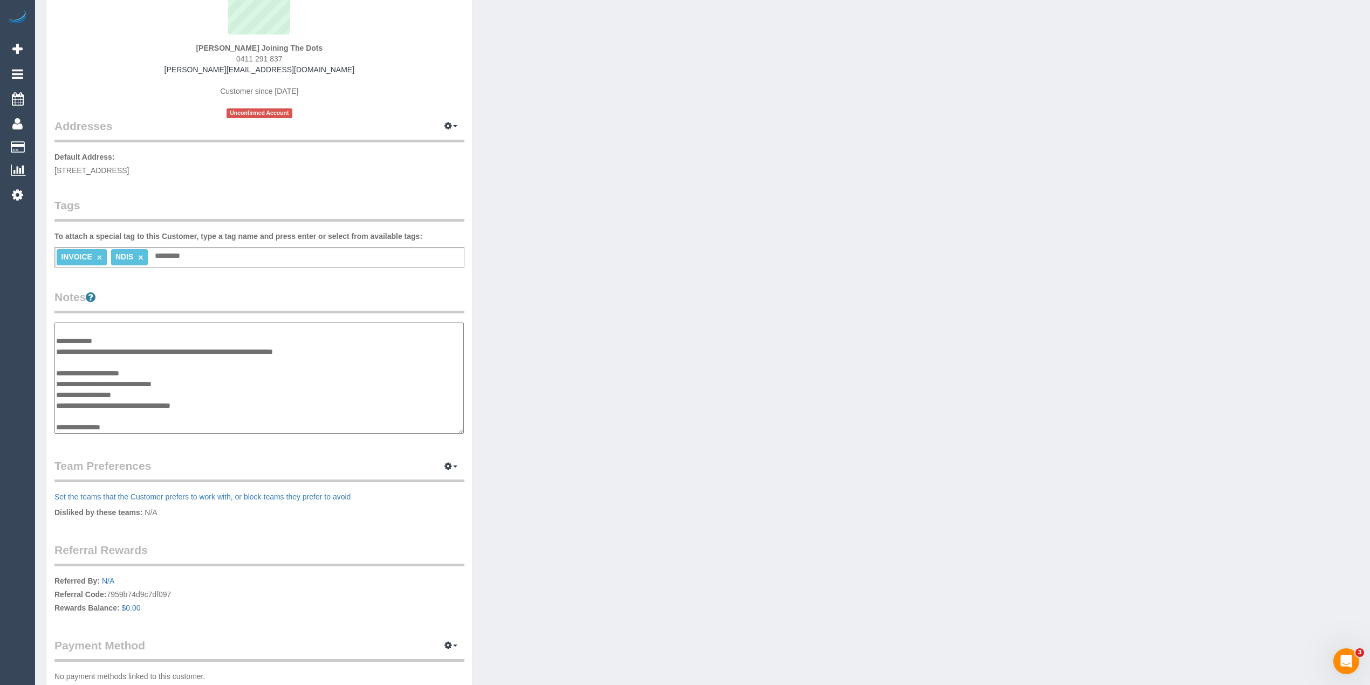
click at [147, 420] on textarea "**********" at bounding box center [258, 379] width 409 height 112
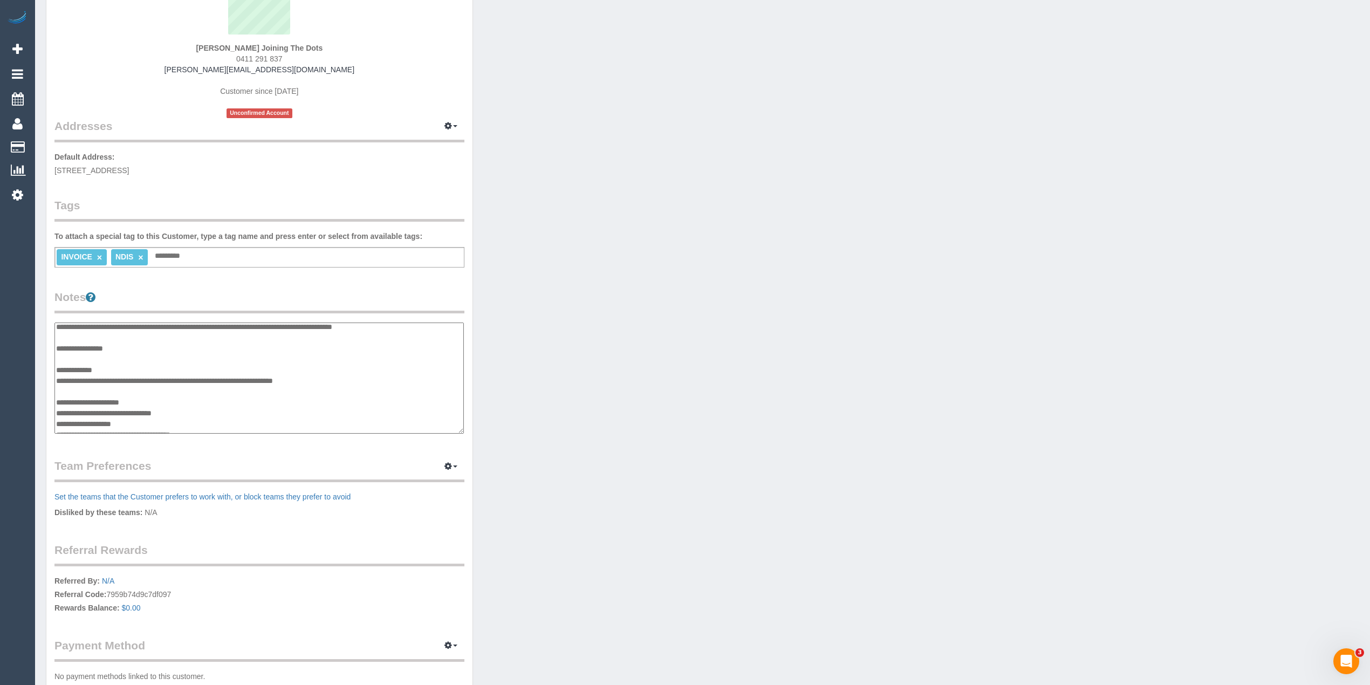
drag, startPoint x: 147, startPoint y: 342, endPoint x: 350, endPoint y: 382, distance: 206.8
click at [350, 382] on textarea "**********" at bounding box center [258, 379] width 409 height 112
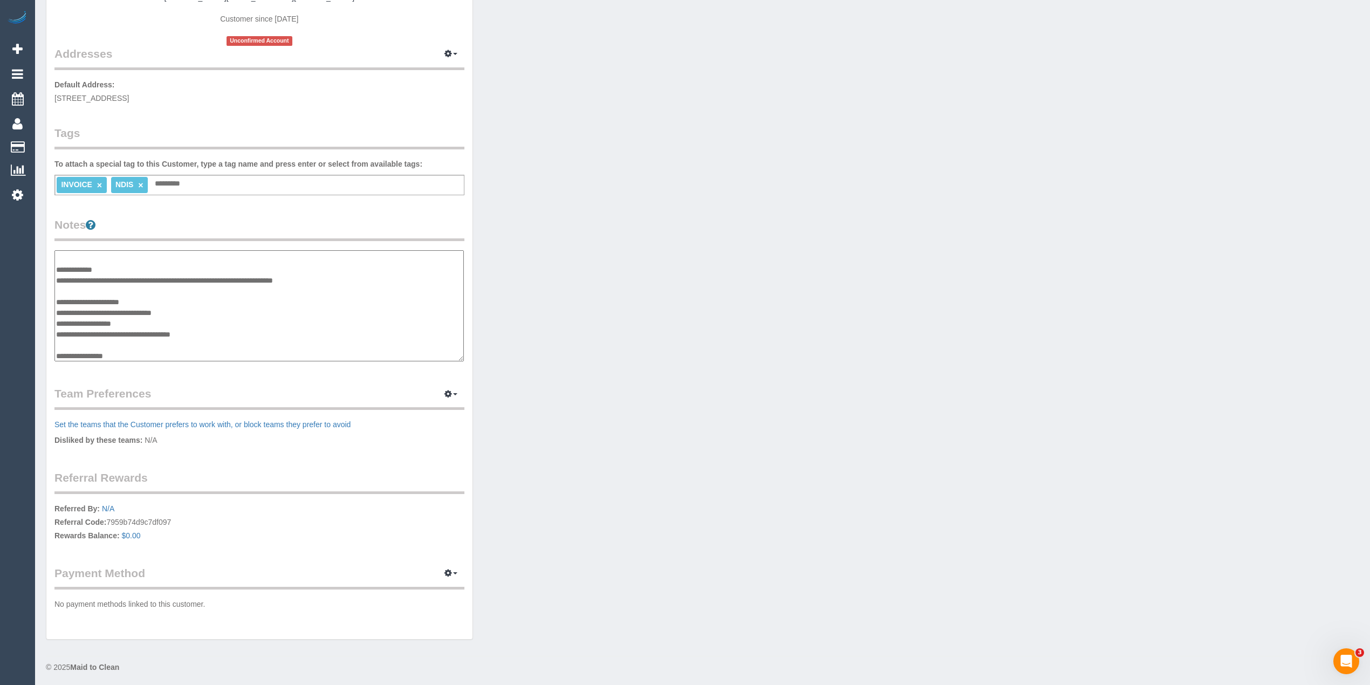
scroll to position [76, 0]
click at [76, 347] on textarea "**********" at bounding box center [258, 306] width 409 height 112
paste textarea "**********"
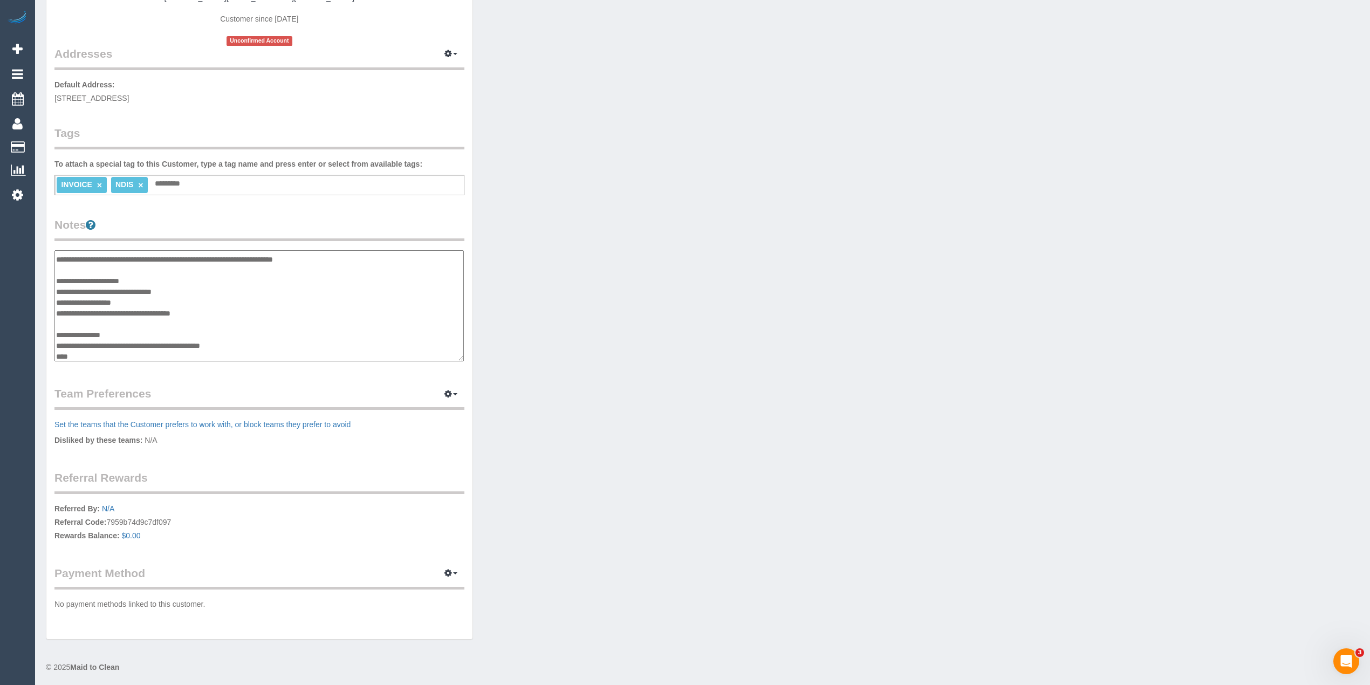
scroll to position [95, 0]
paste textarea "**********"
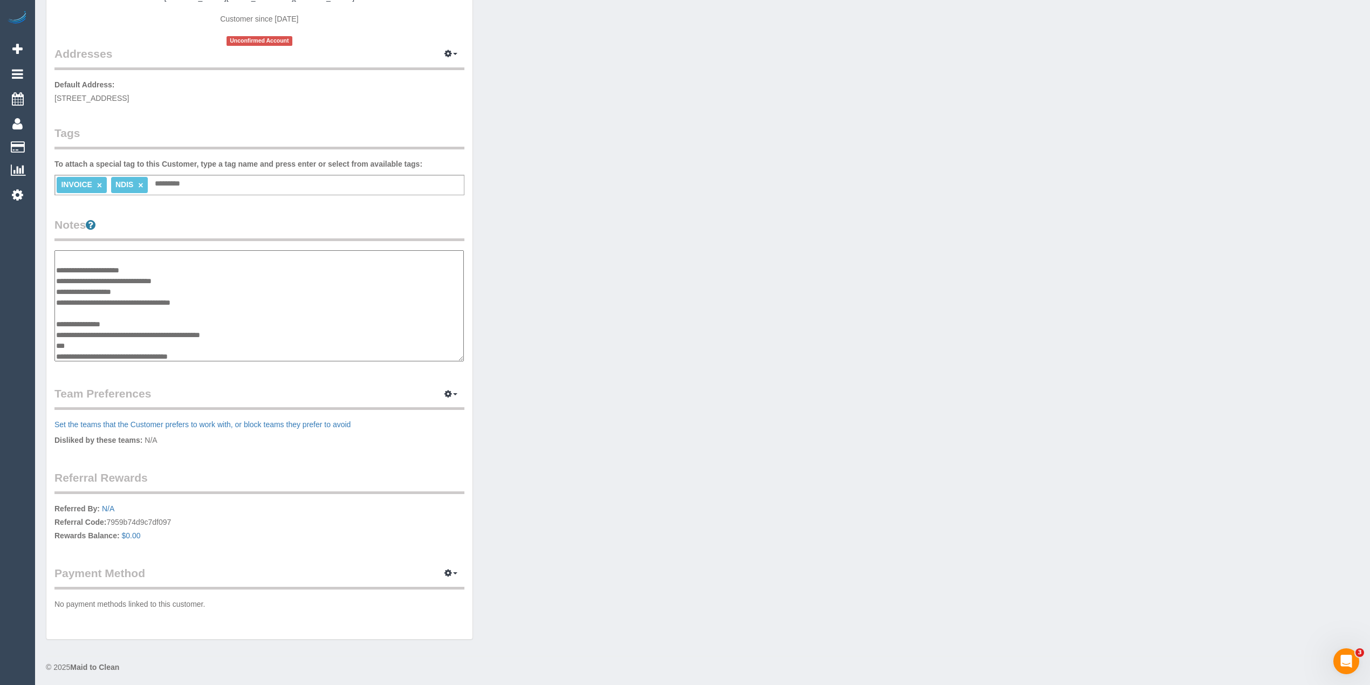
paste textarea "**********"
type textarea "**********"
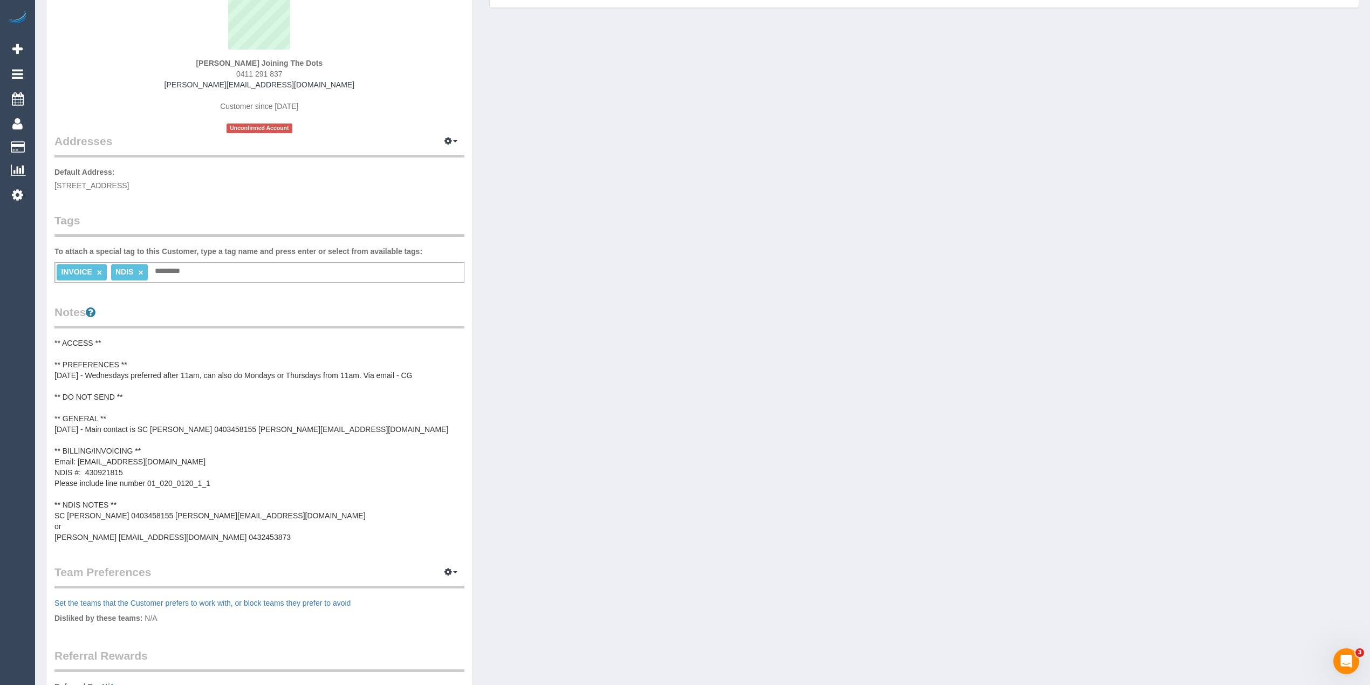
scroll to position [0, 0]
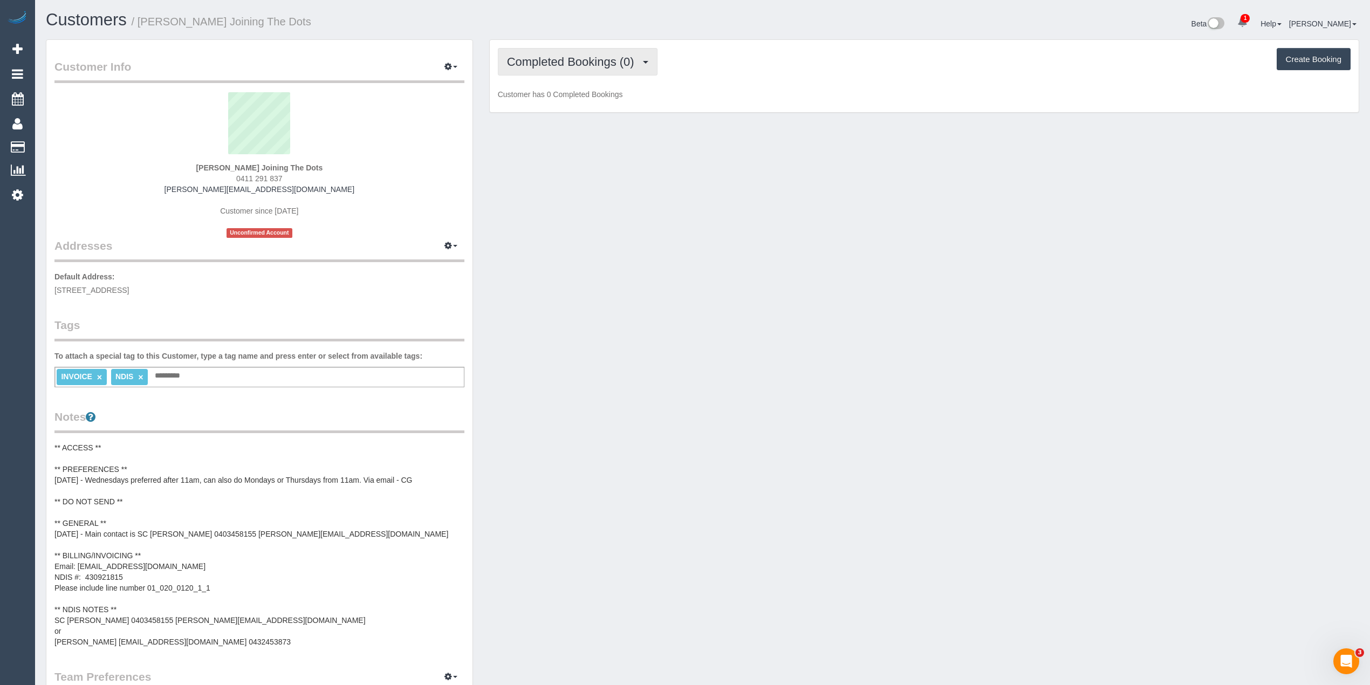
click at [536, 59] on span "Completed Bookings (0)" at bounding box center [573, 61] width 133 height 13
click at [571, 98] on link "Upcoming Bookings (11)" at bounding box center [555, 101] width 114 height 14
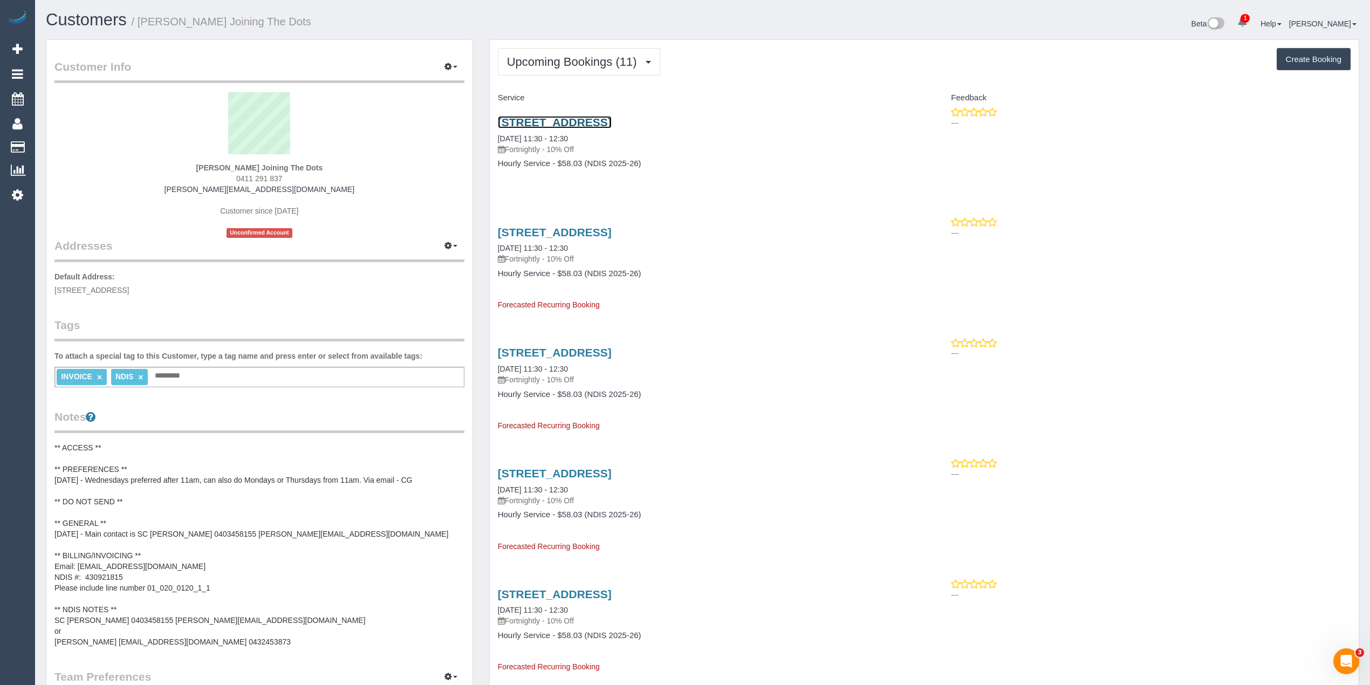
click at [607, 120] on link "16/417 Coventry Street, South Melbourne, VIC 3205" at bounding box center [555, 122] width 114 height 12
click at [498, 55] on button "Upcoming Bookings (11)" at bounding box center [579, 62] width 162 height 28
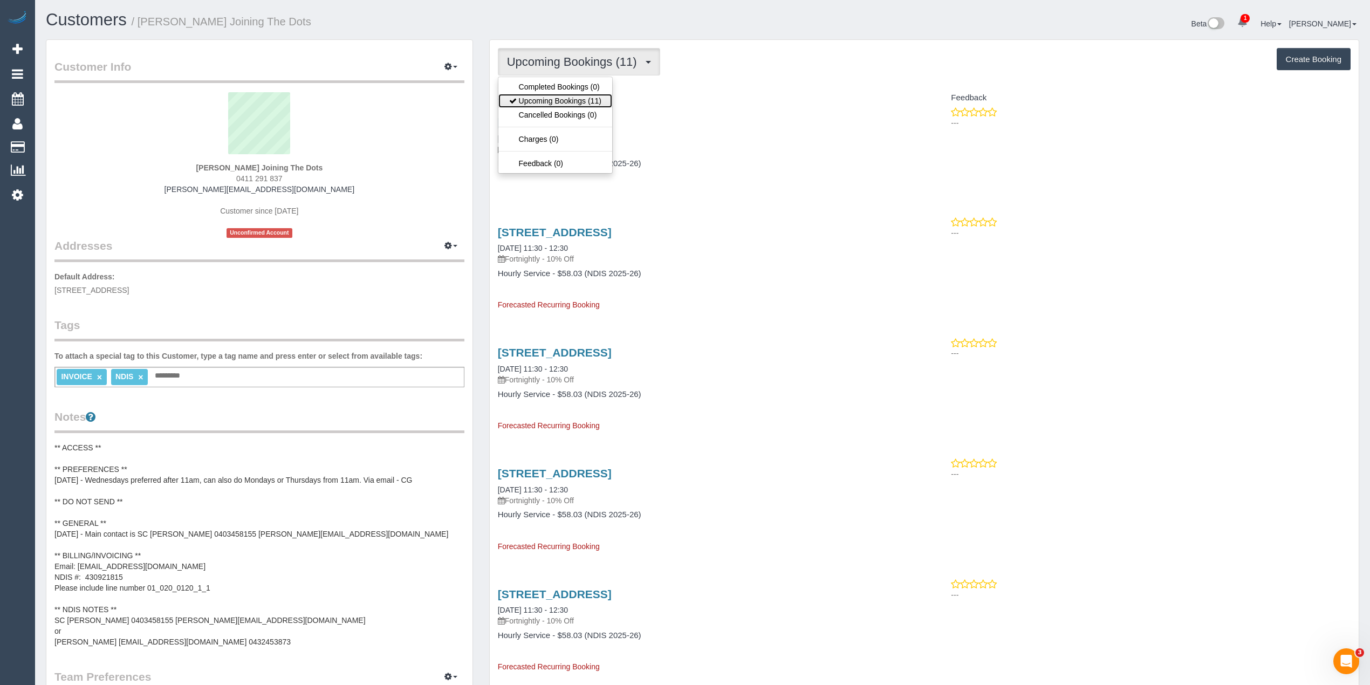
click at [563, 104] on link "Upcoming Bookings (11)" at bounding box center [555, 101] width 114 height 14
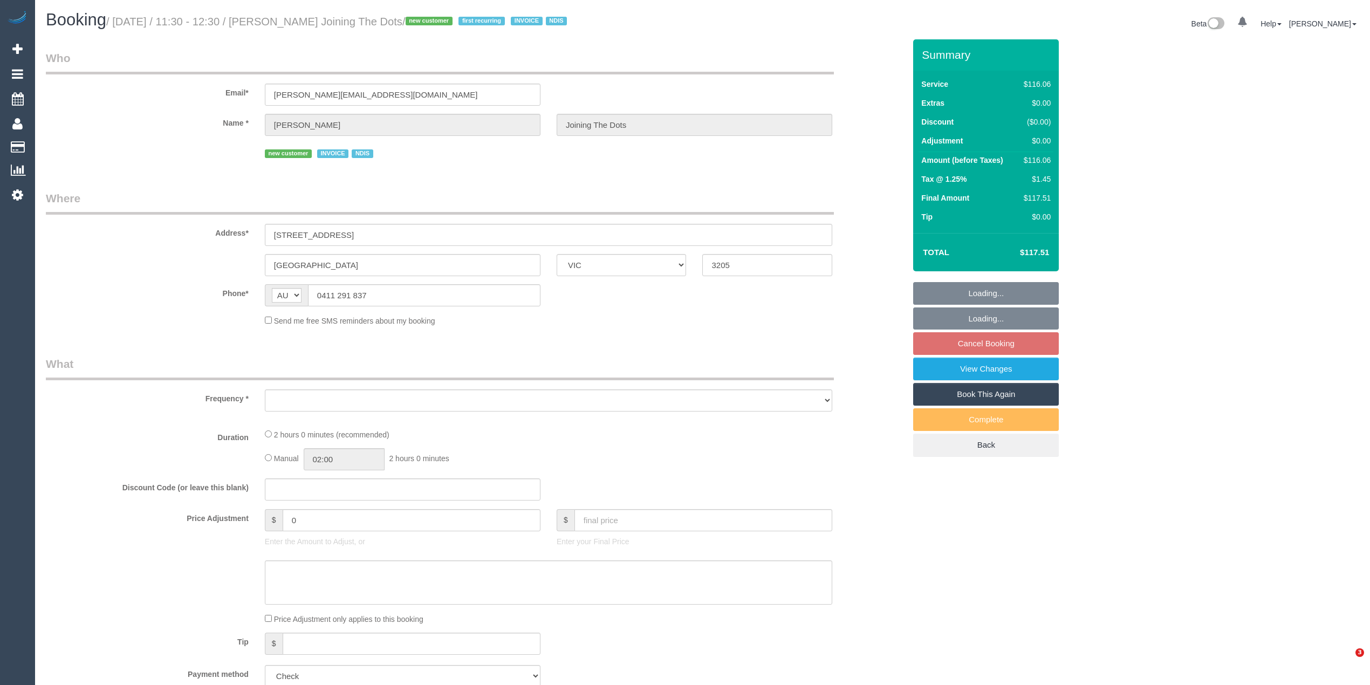
select select "VIC"
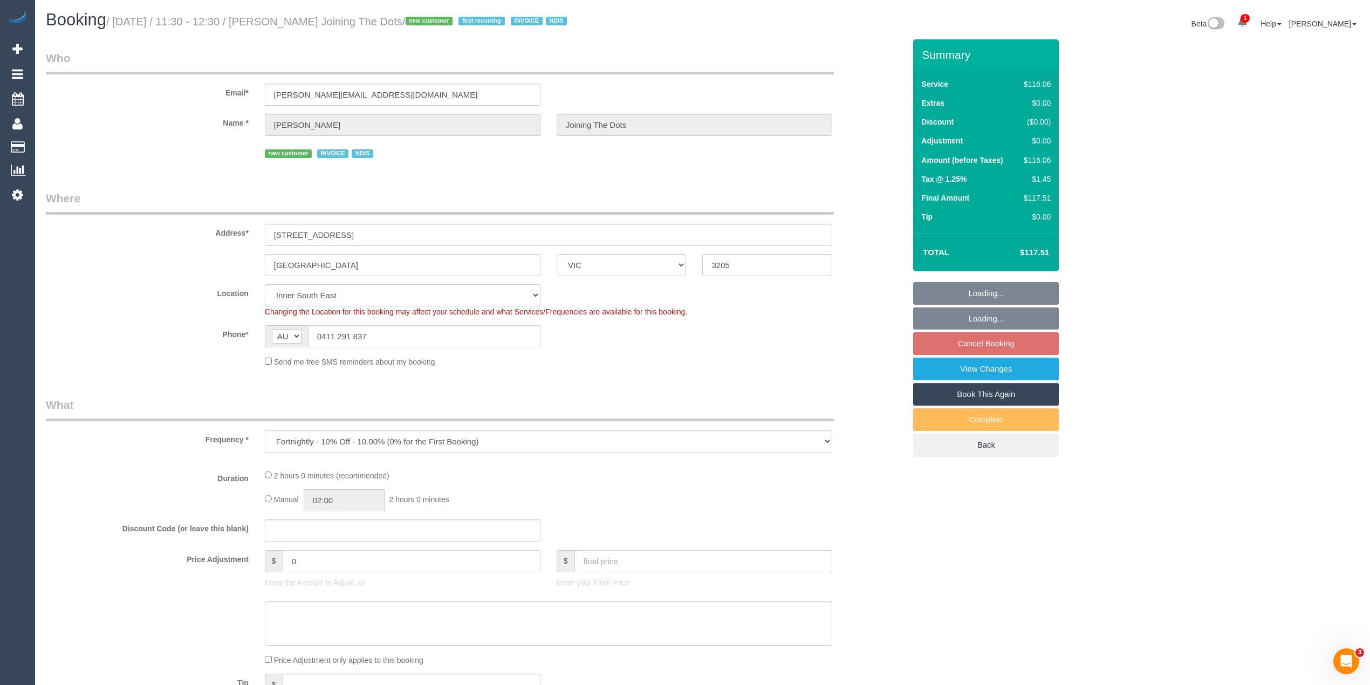
select select "object:1238"
select select "number:28"
select select "number:14"
select select "number:19"
select select "number:36"
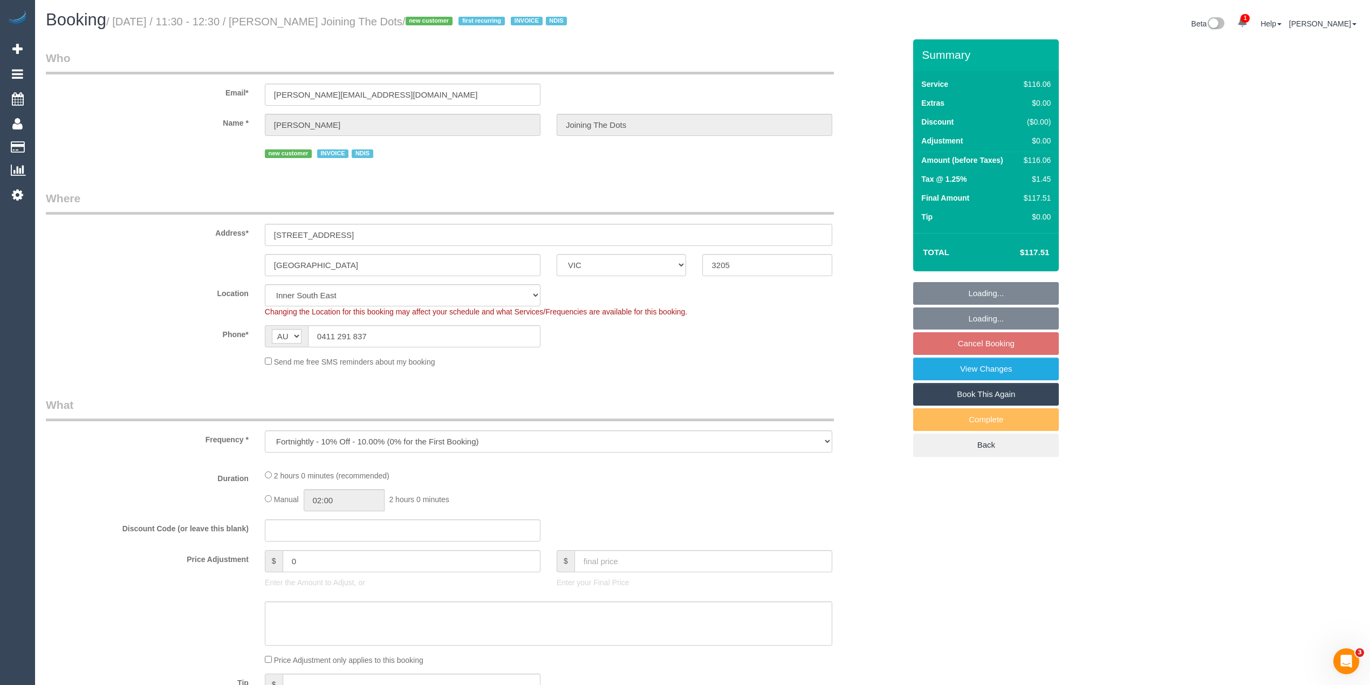
select select "number:35"
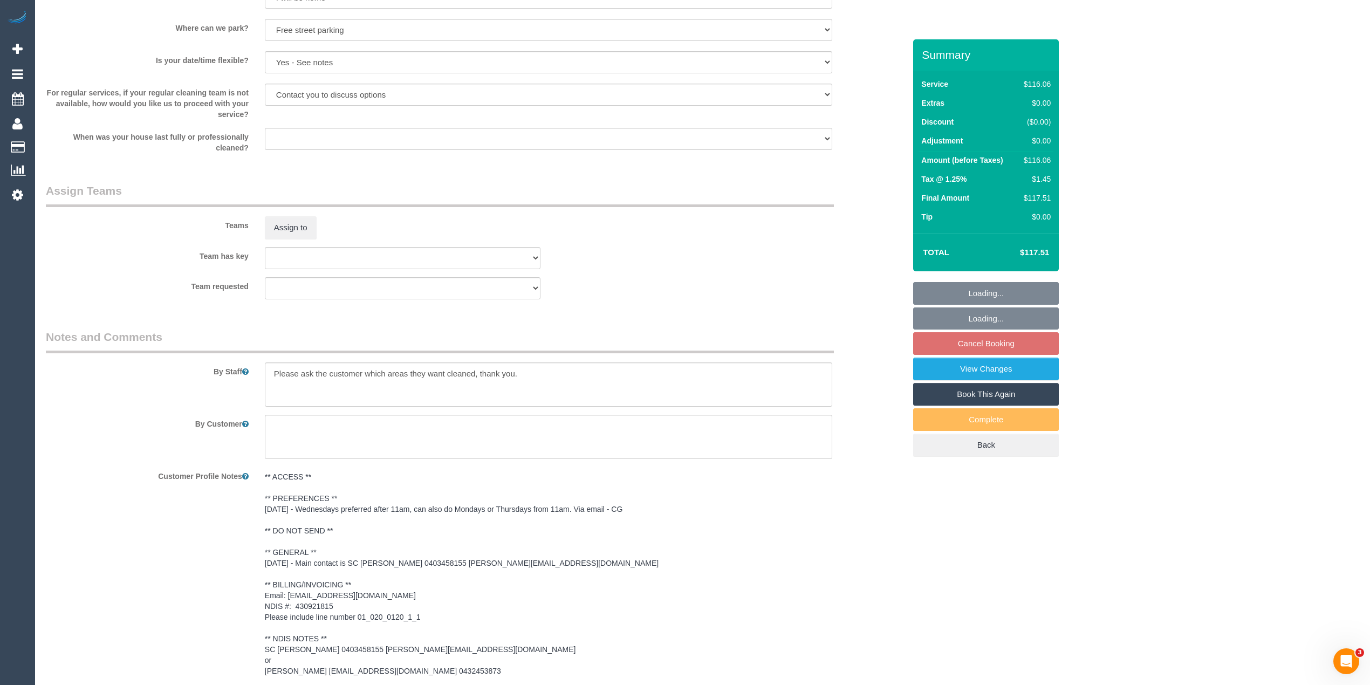
scroll to position [1280, 0]
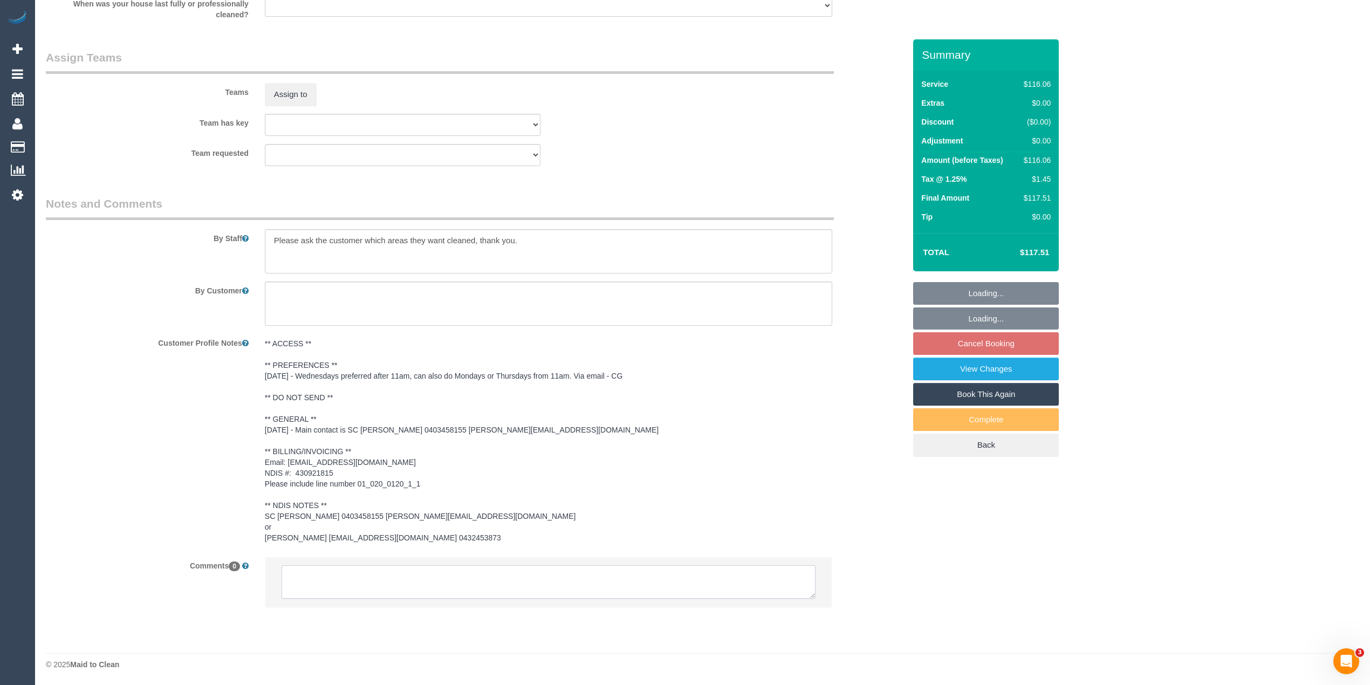
click at [479, 570] on textarea at bounding box center [549, 581] width 534 height 33
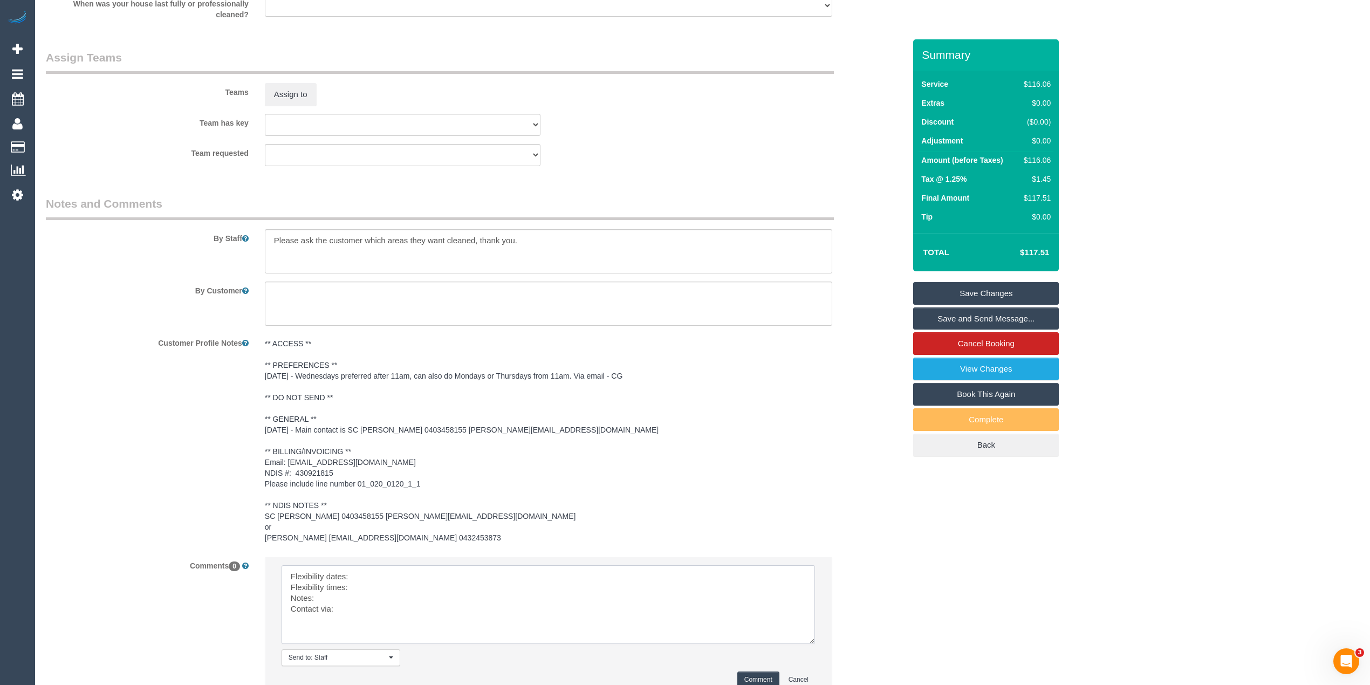
drag, startPoint x: 812, startPoint y: 590, endPoint x: 812, endPoint y: 641, distance: 51.3
click at [812, 641] on textarea at bounding box center [549, 604] width 534 height 79
click at [394, 577] on textarea at bounding box center [549, 607] width 534 height 85
click at [374, 587] on textarea at bounding box center [549, 607] width 534 height 85
click at [354, 603] on textarea at bounding box center [549, 607] width 534 height 85
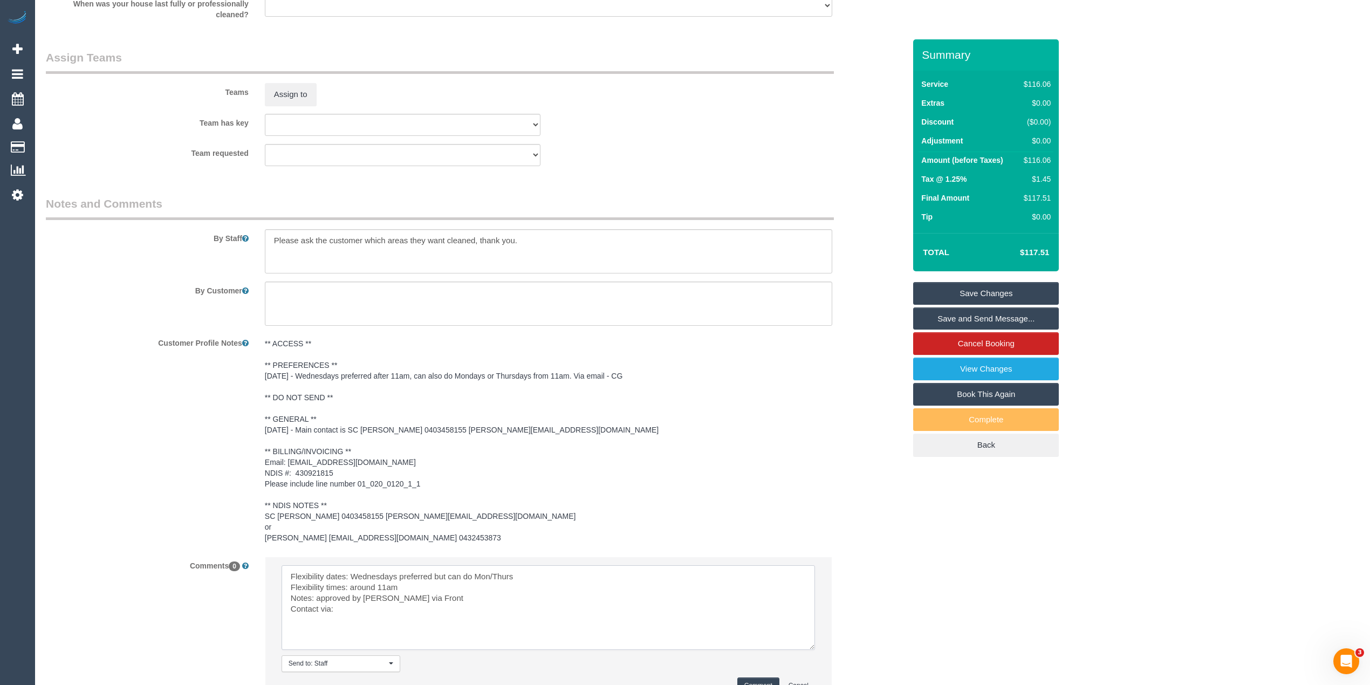
click at [361, 614] on textarea at bounding box center [549, 607] width 534 height 85
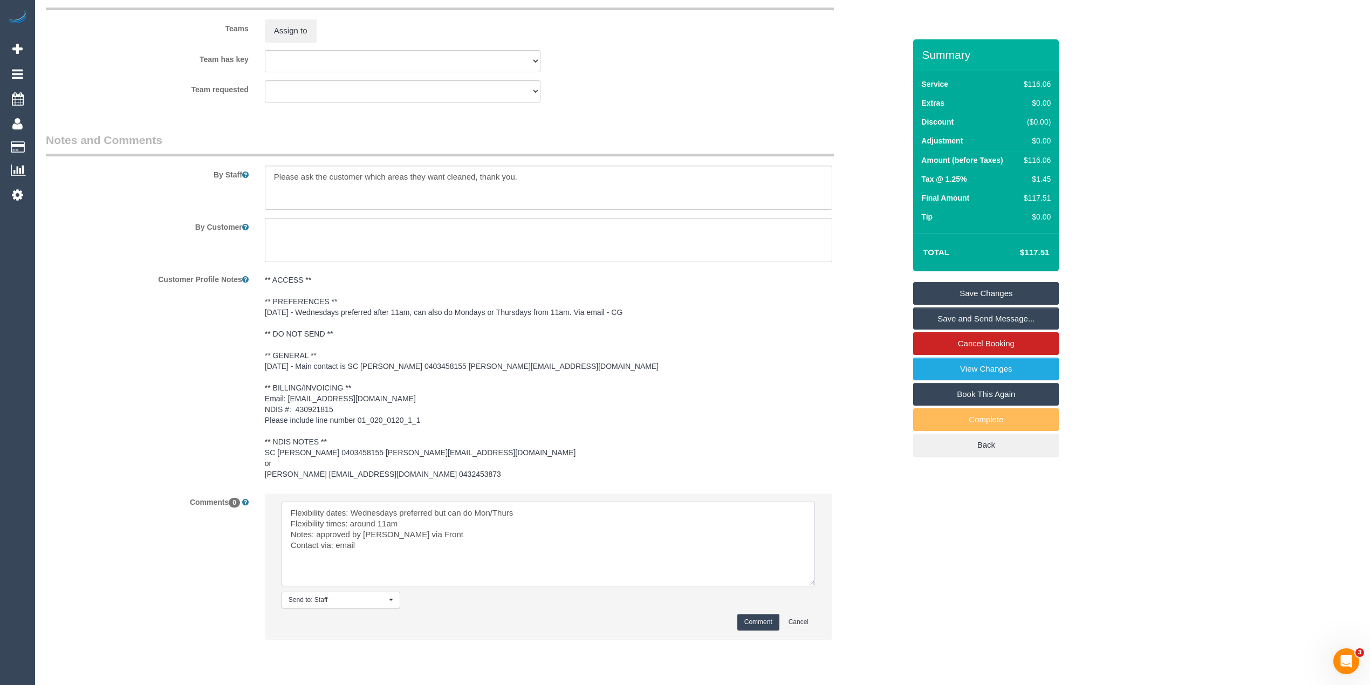
scroll to position [1375, 0]
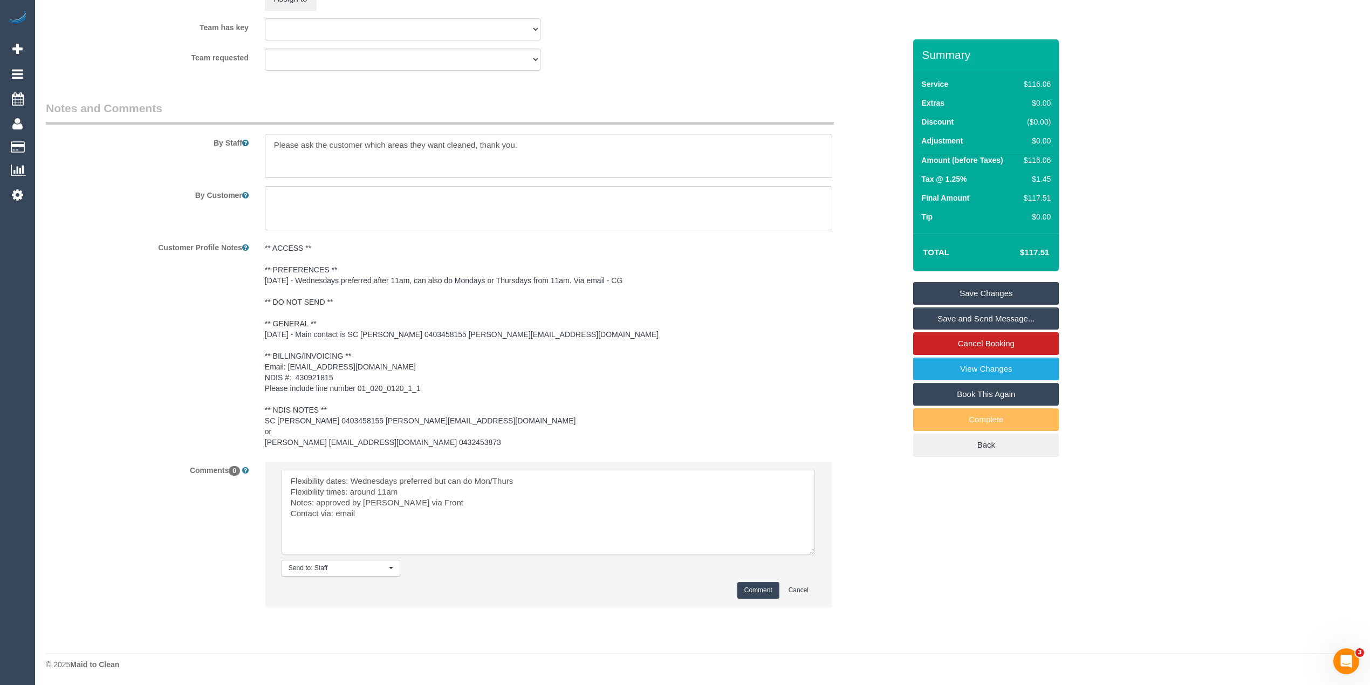
type textarea "Flexibility dates: Wednesdays preferred but can do Mon/Thurs Flexibility times:…"
click at [765, 584] on button "Comment" at bounding box center [758, 590] width 42 height 17
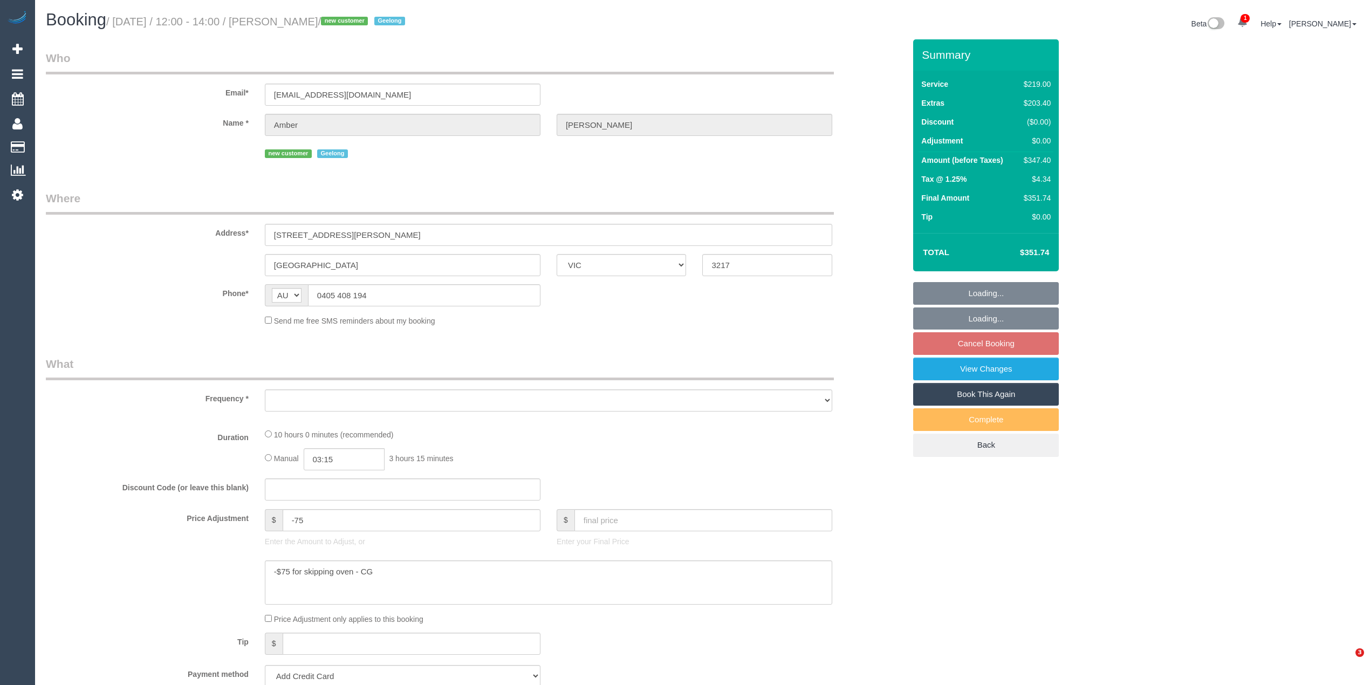
select select "VIC"
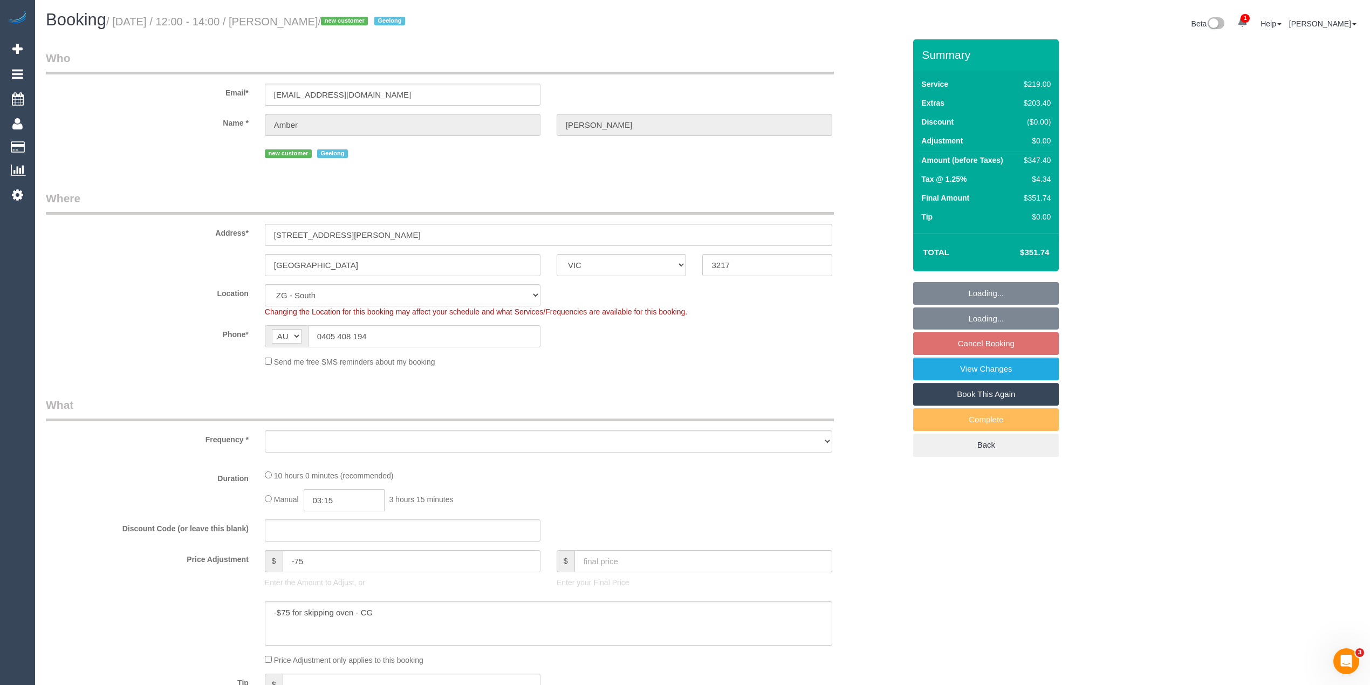
select select "object:907"
select select "string:stripe-pm_1RzqBN2GScqysDRV18I73F9Y"
select select "spot6"
select select "number:28"
select select "number:14"
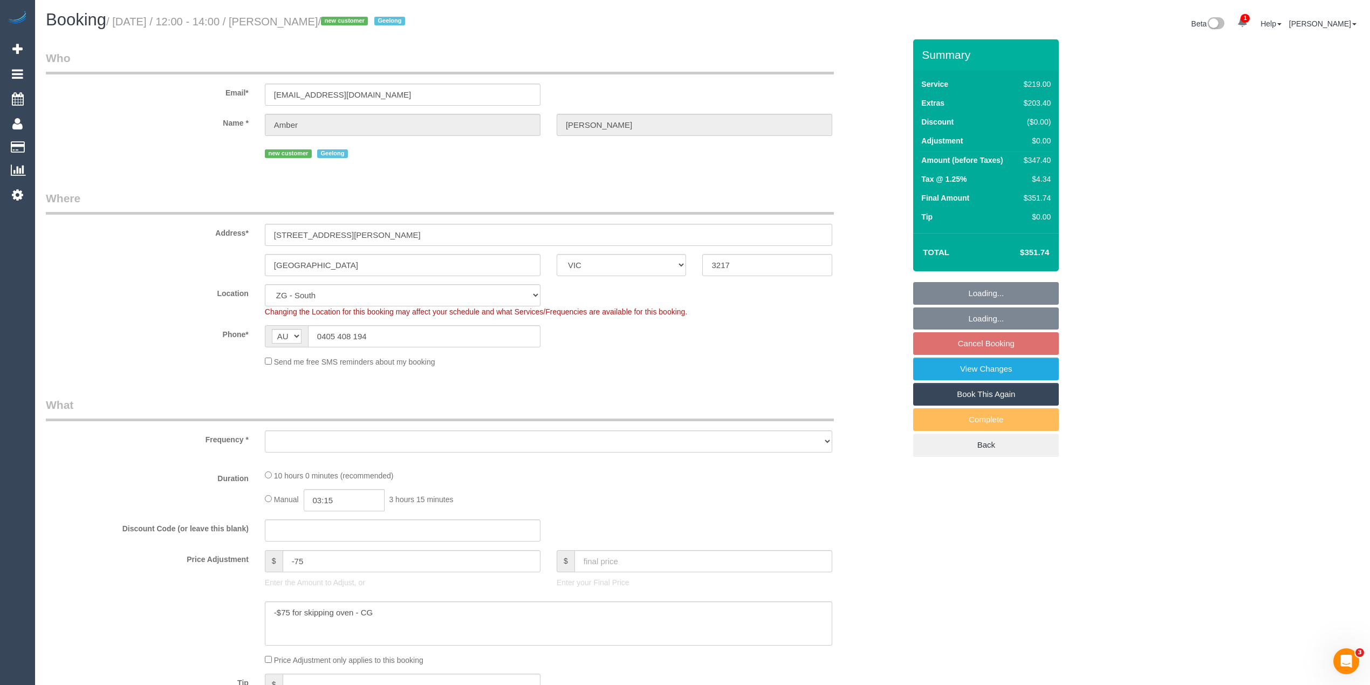
select select "number:18"
select select "number:24"
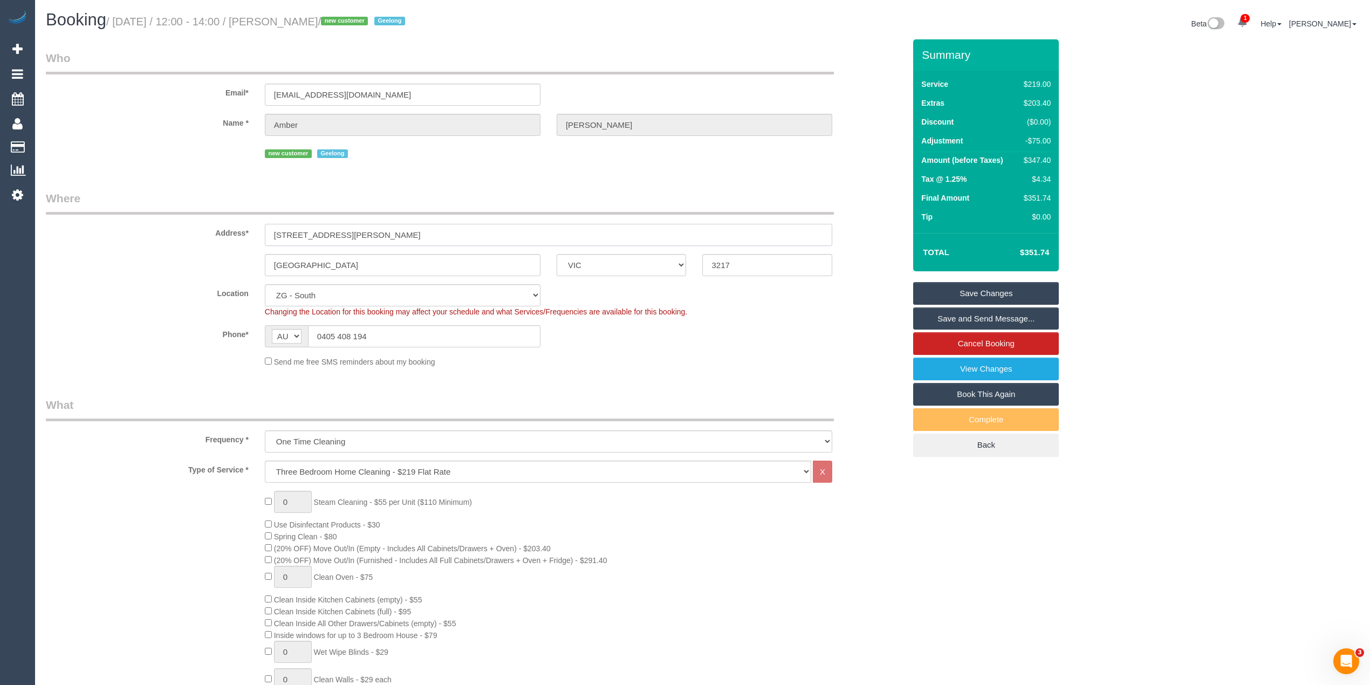
drag, startPoint x: 270, startPoint y: 231, endPoint x: 389, endPoint y: 228, distance: 119.3
click at [389, 228] on input "[STREET_ADDRESS][PERSON_NAME]" at bounding box center [549, 235] width 568 height 22
drag, startPoint x: 766, startPoint y: 263, endPoint x: 631, endPoint y: 271, distance: 135.6
click at [631, 271] on div "[GEOGRAPHIC_DATA] ACT [GEOGRAPHIC_DATA] NT [GEOGRAPHIC_DATA] SA TAS [GEOGRAPHIC…" at bounding box center [476, 265] width 876 height 22
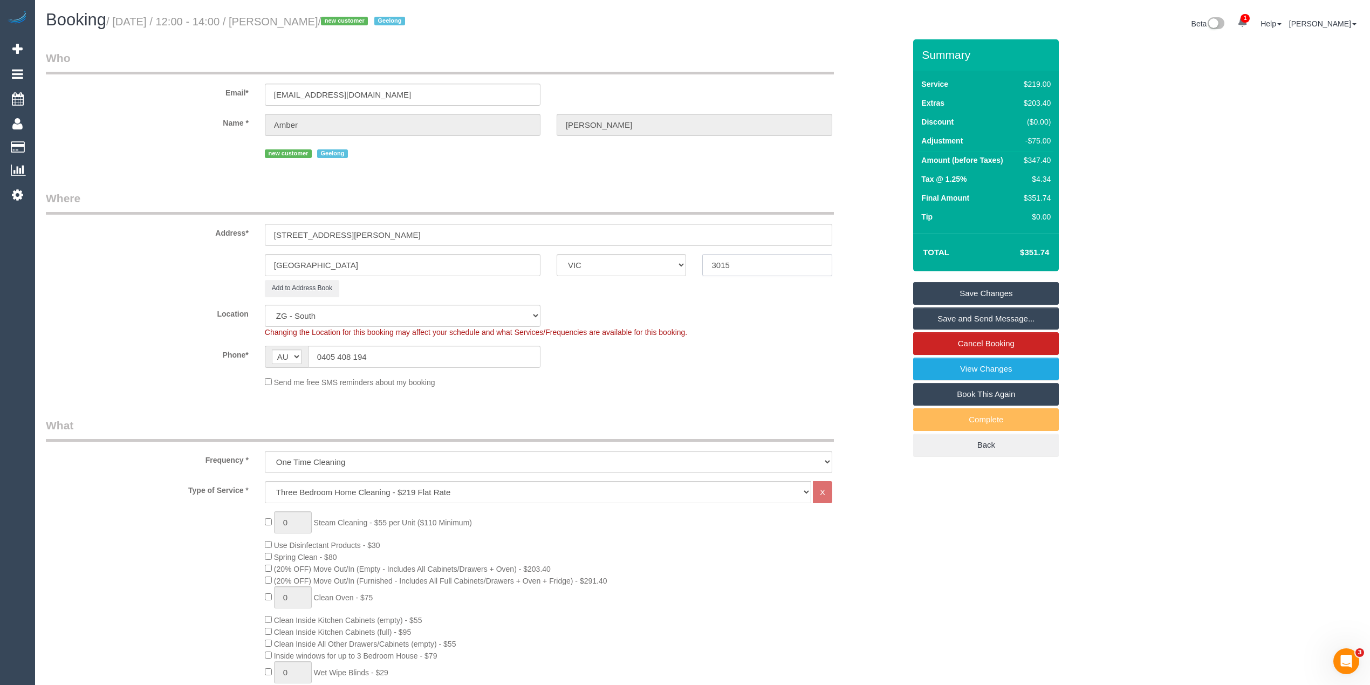
type input "3015"
select select "65"
select select "object:957"
select select "spot40"
click at [998, 290] on link "Save Changes" at bounding box center [986, 293] width 146 height 23
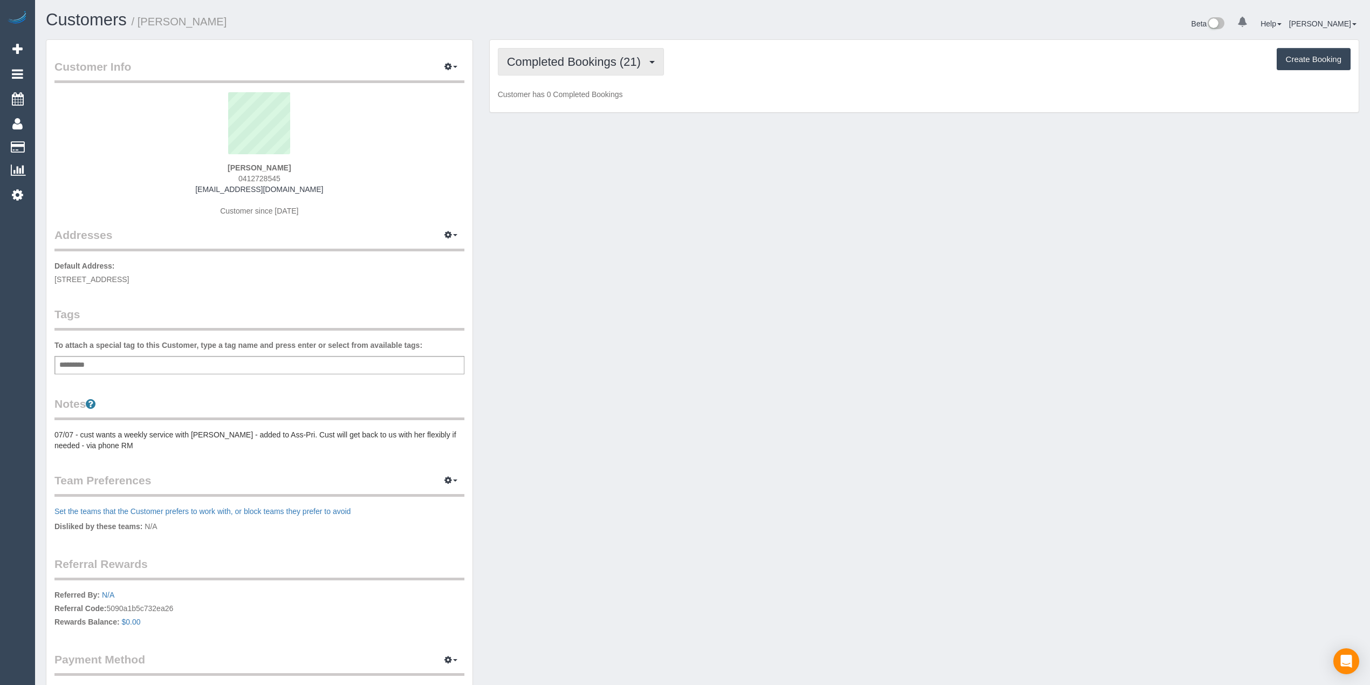
click at [606, 58] on span "Completed Bookings (21)" at bounding box center [576, 61] width 139 height 13
click at [588, 101] on link "Upcoming Bookings (1)" at bounding box center [556, 101] width 117 height 14
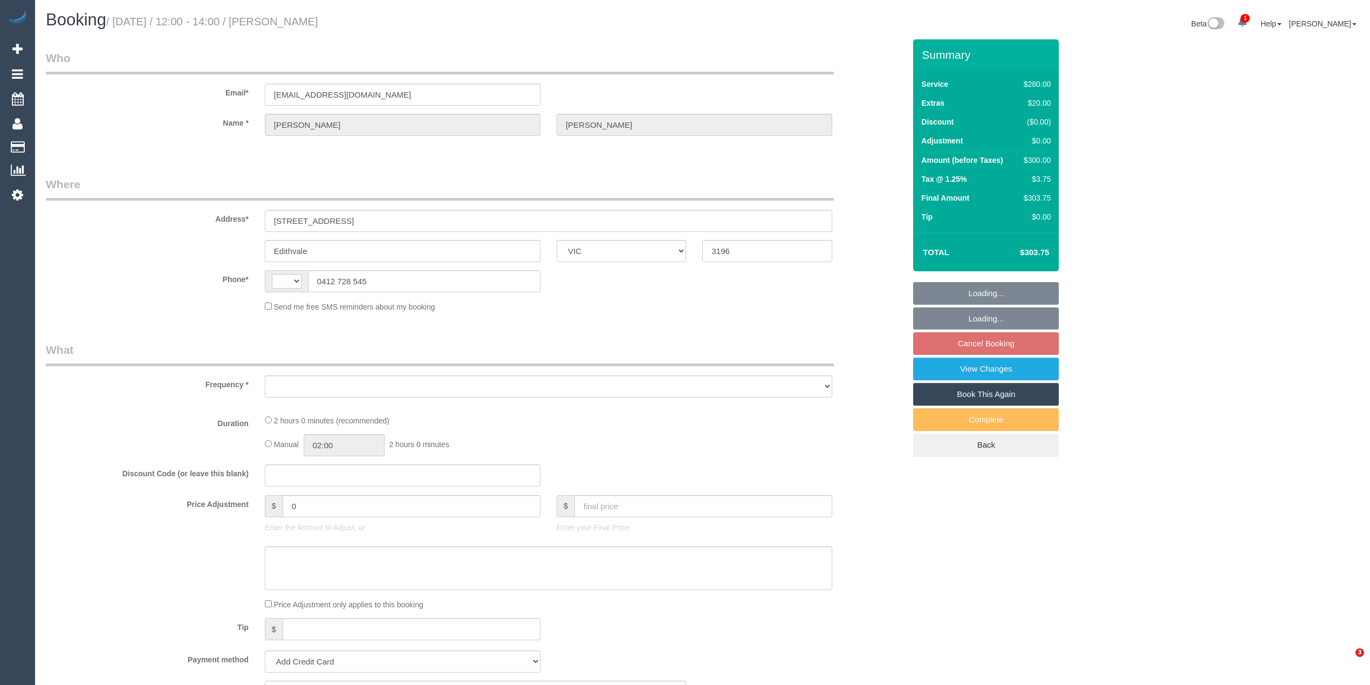
select select "VIC"
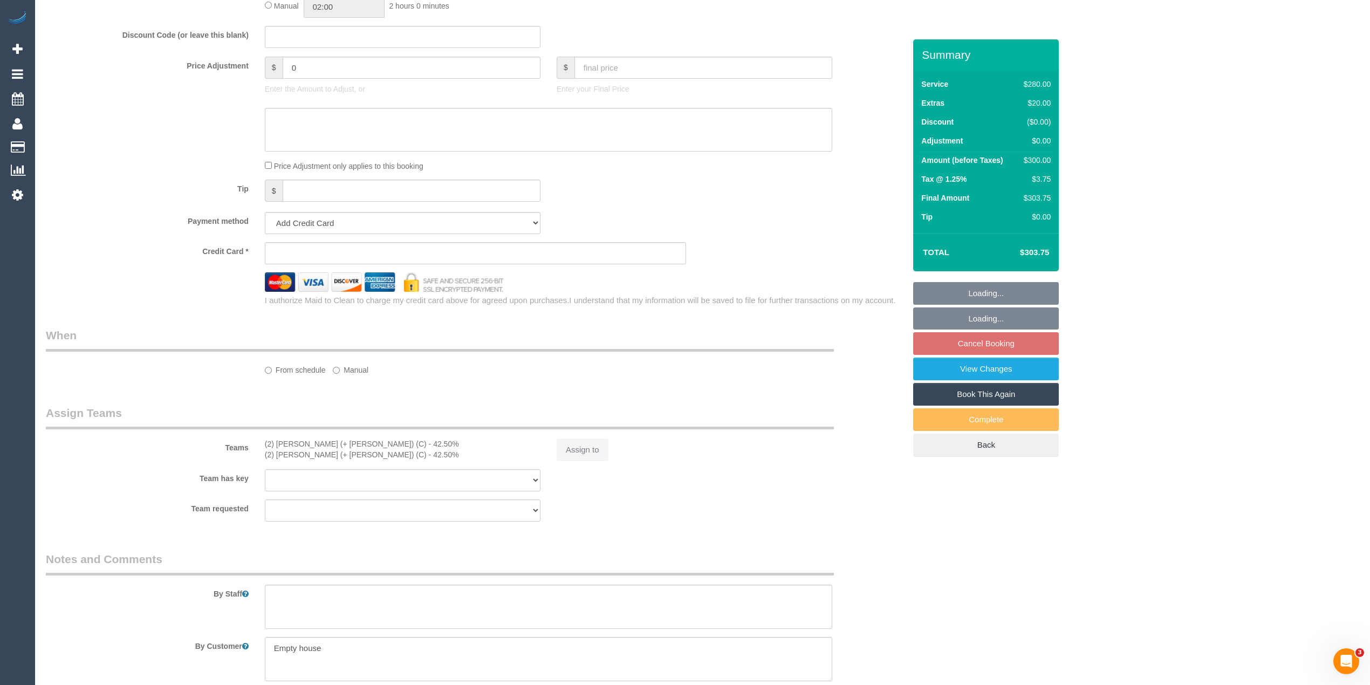
select select "string:AU"
select select "object:879"
select select "string:stripe-pm_1Rzpsf2GScqysDRV3PTFsJNu"
select select "2"
select select "number:28"
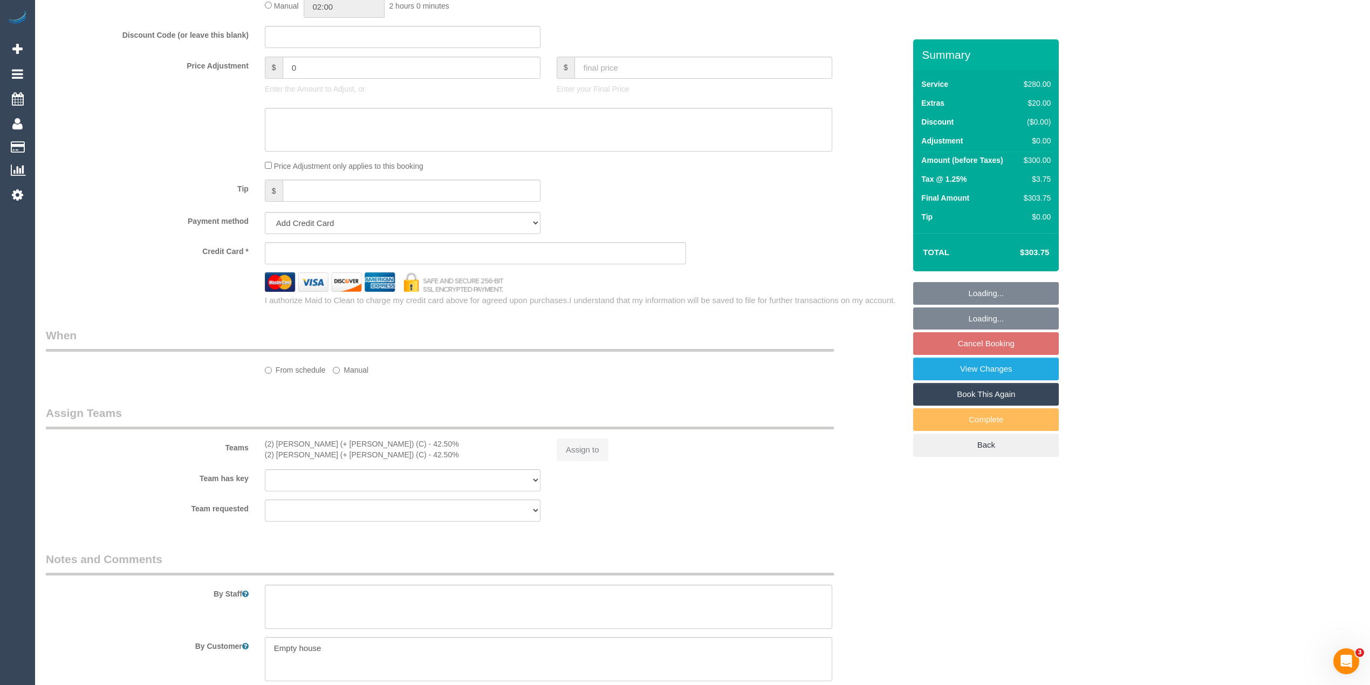
select select "number:14"
select select "number:19"
select select "number:24"
select select "number:12"
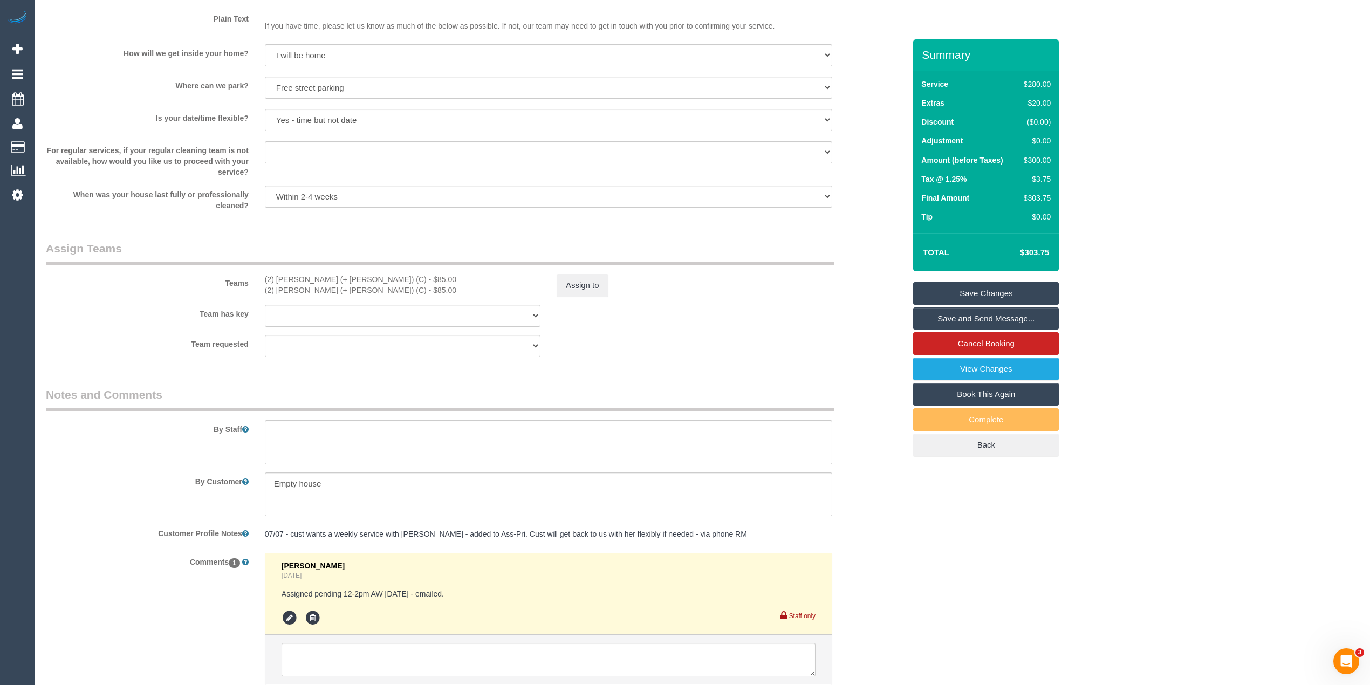
scroll to position [1472, 0]
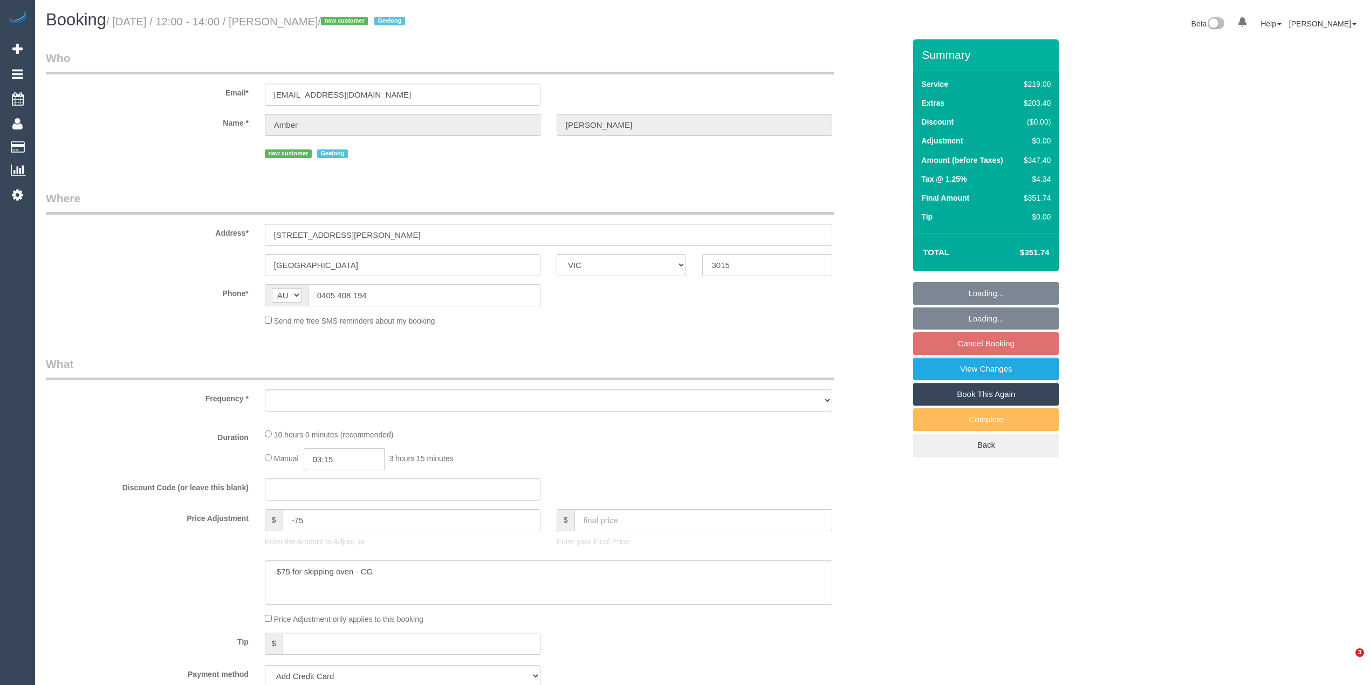
select select "VIC"
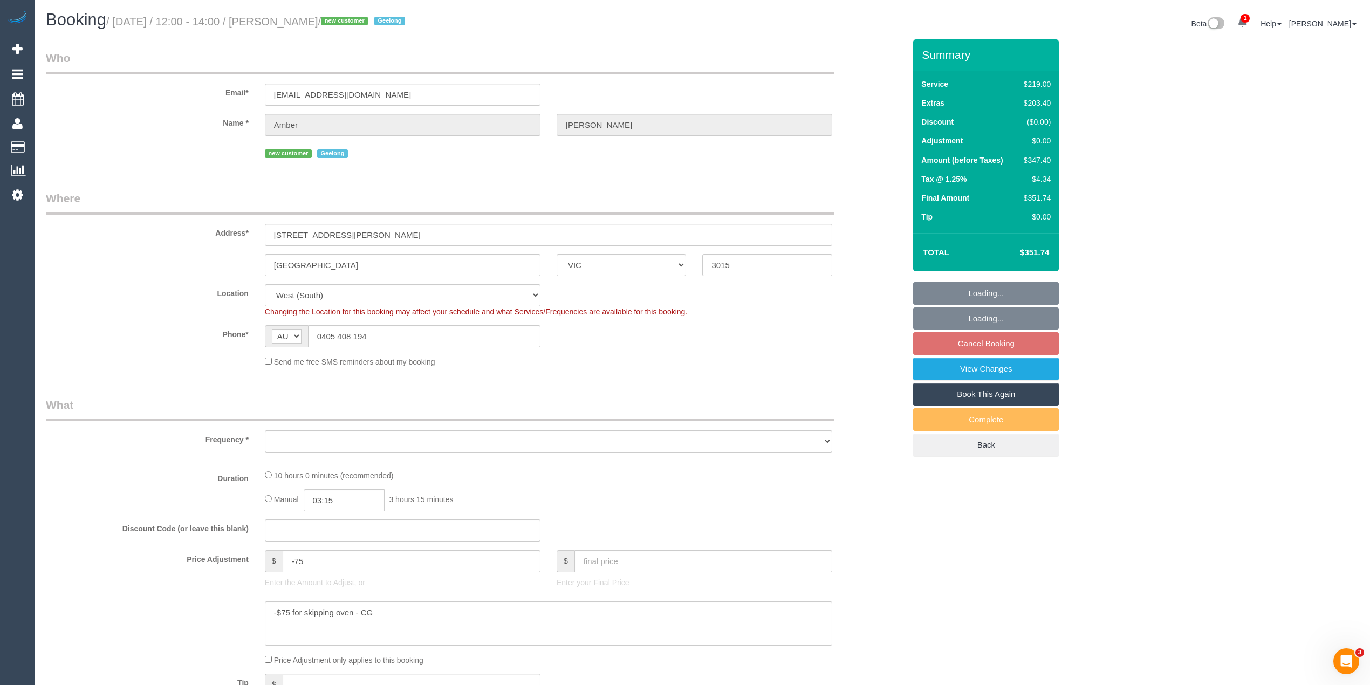
select select "object:856"
select select "string:stripe-pm_1RzqBN2GScqysDRV18I73F9Y"
select select "number:28"
select select "number:14"
select select "number:18"
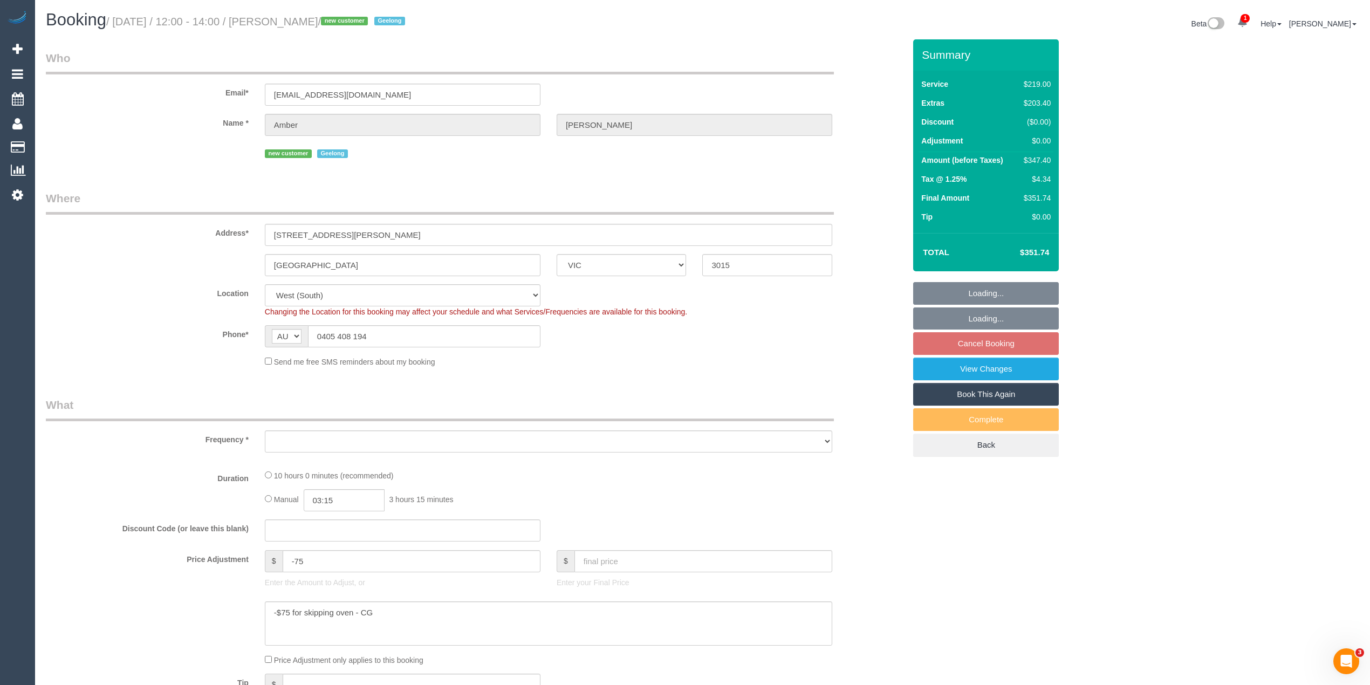
select select "number:24"
